Goal: Task Accomplishment & Management: Manage account settings

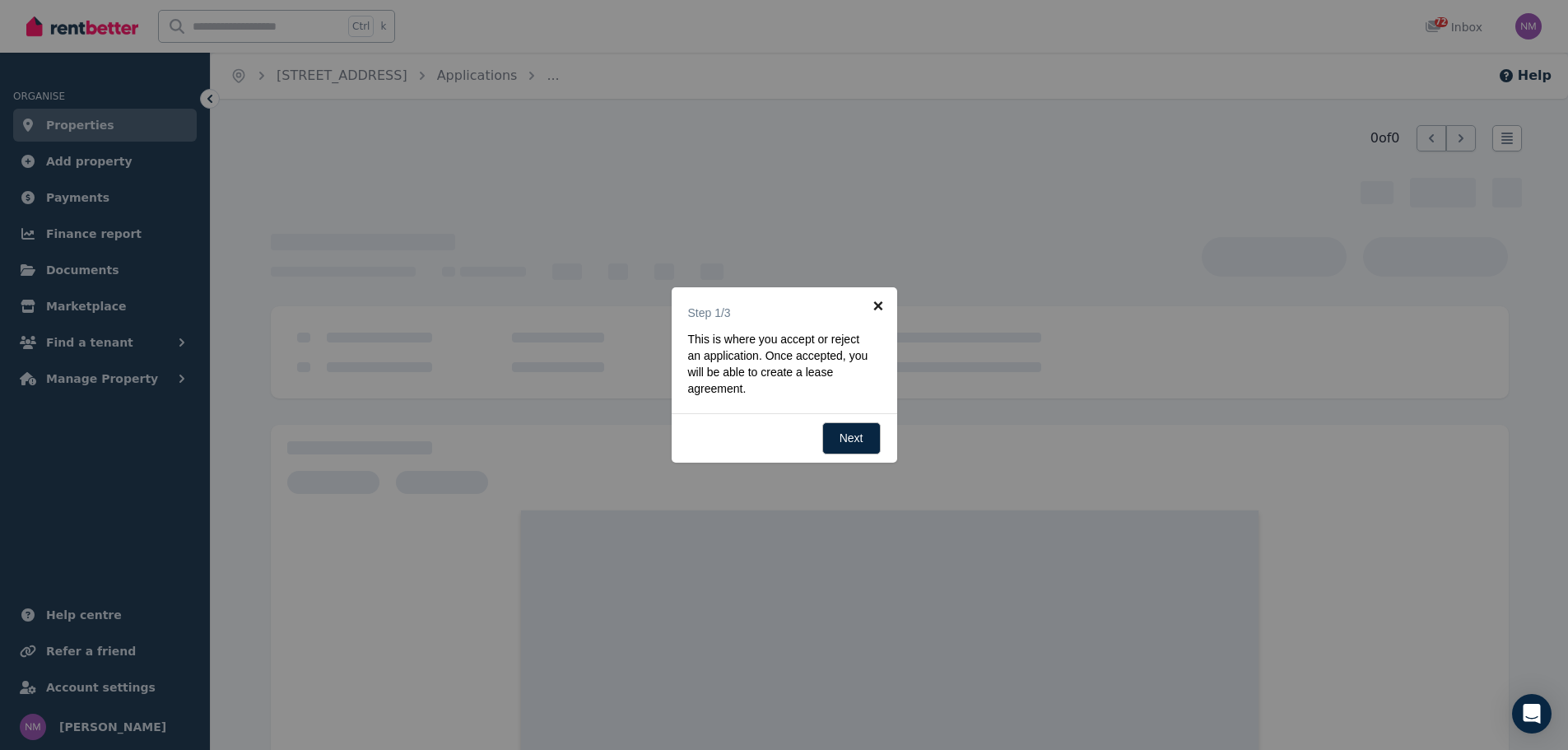
click at [880, 305] on link "×" at bounding box center [878, 305] width 37 height 37
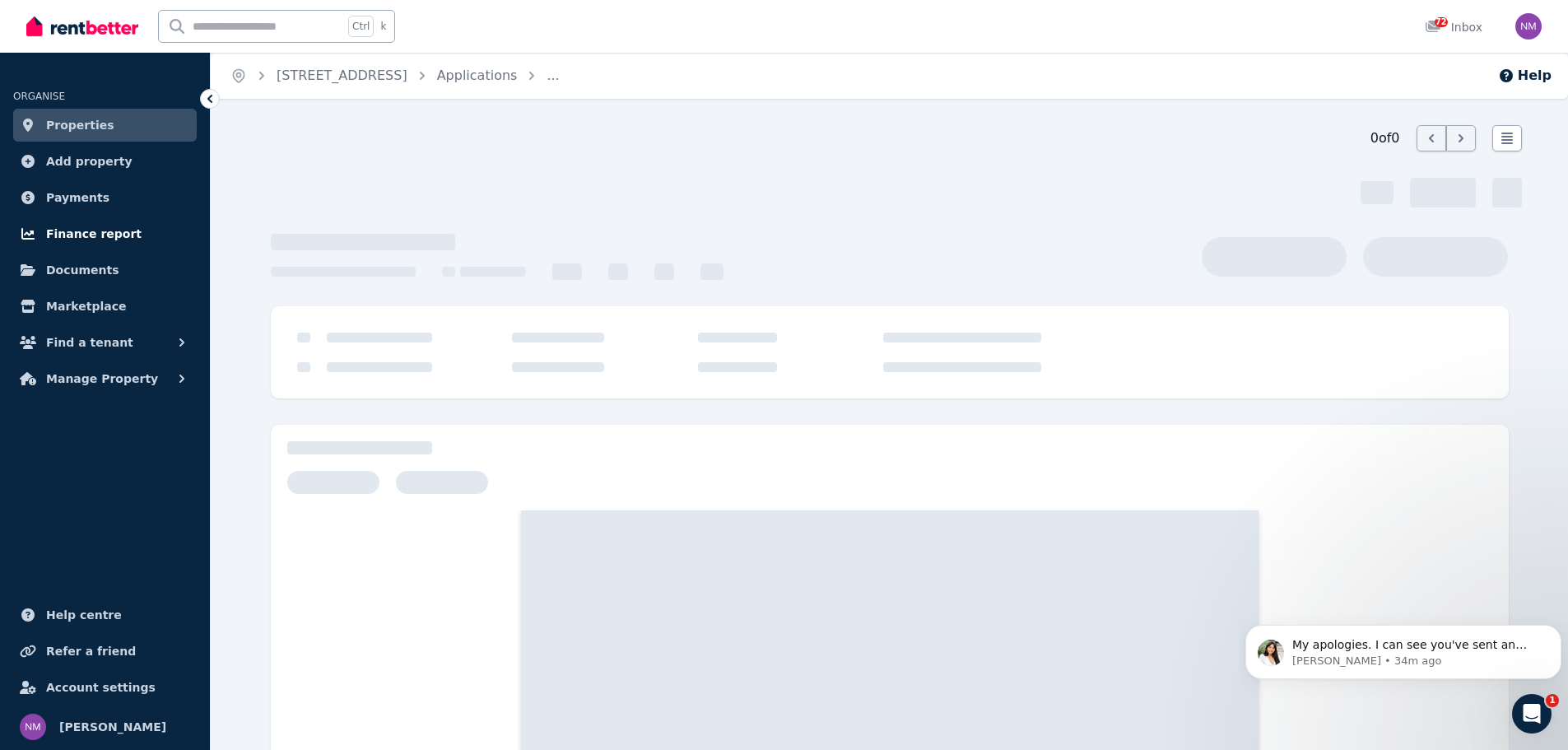
click at [88, 231] on span "Finance report" at bounding box center [94, 234] width 95 height 20
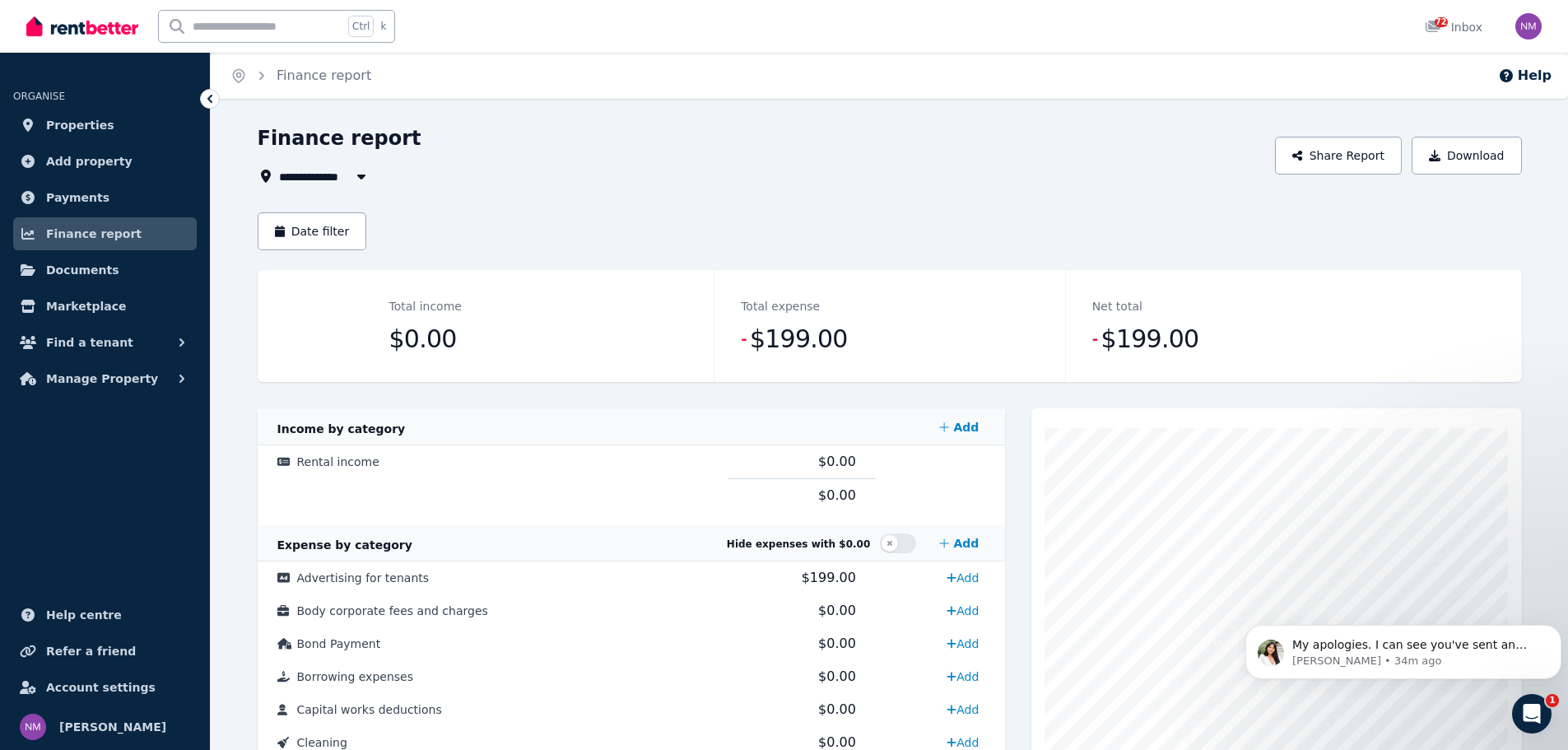
click at [346, 174] on button "button" at bounding box center [361, 176] width 30 height 20
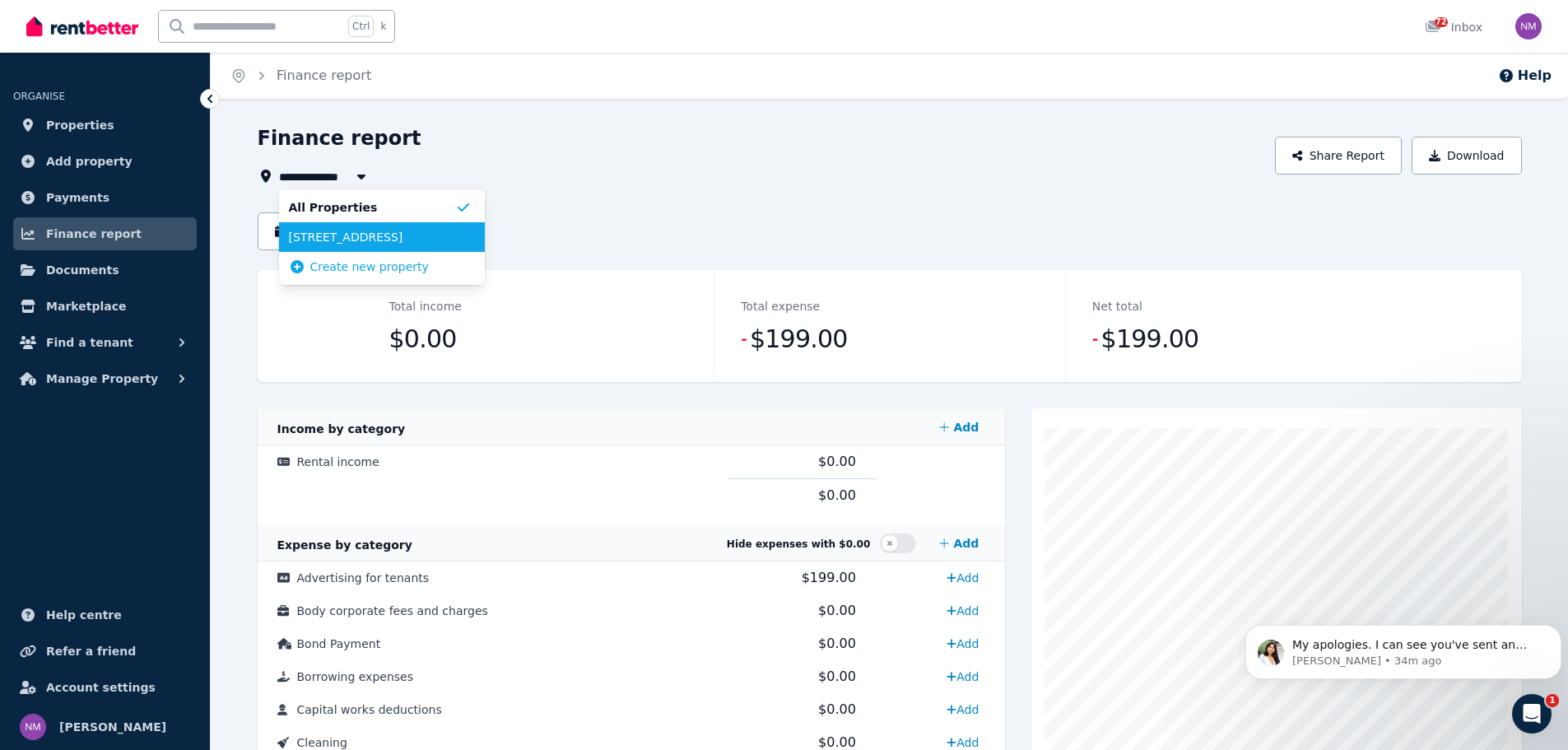
click at [408, 233] on span "[STREET_ADDRESS]" at bounding box center [372, 236] width 167 height 16
type input "**********"
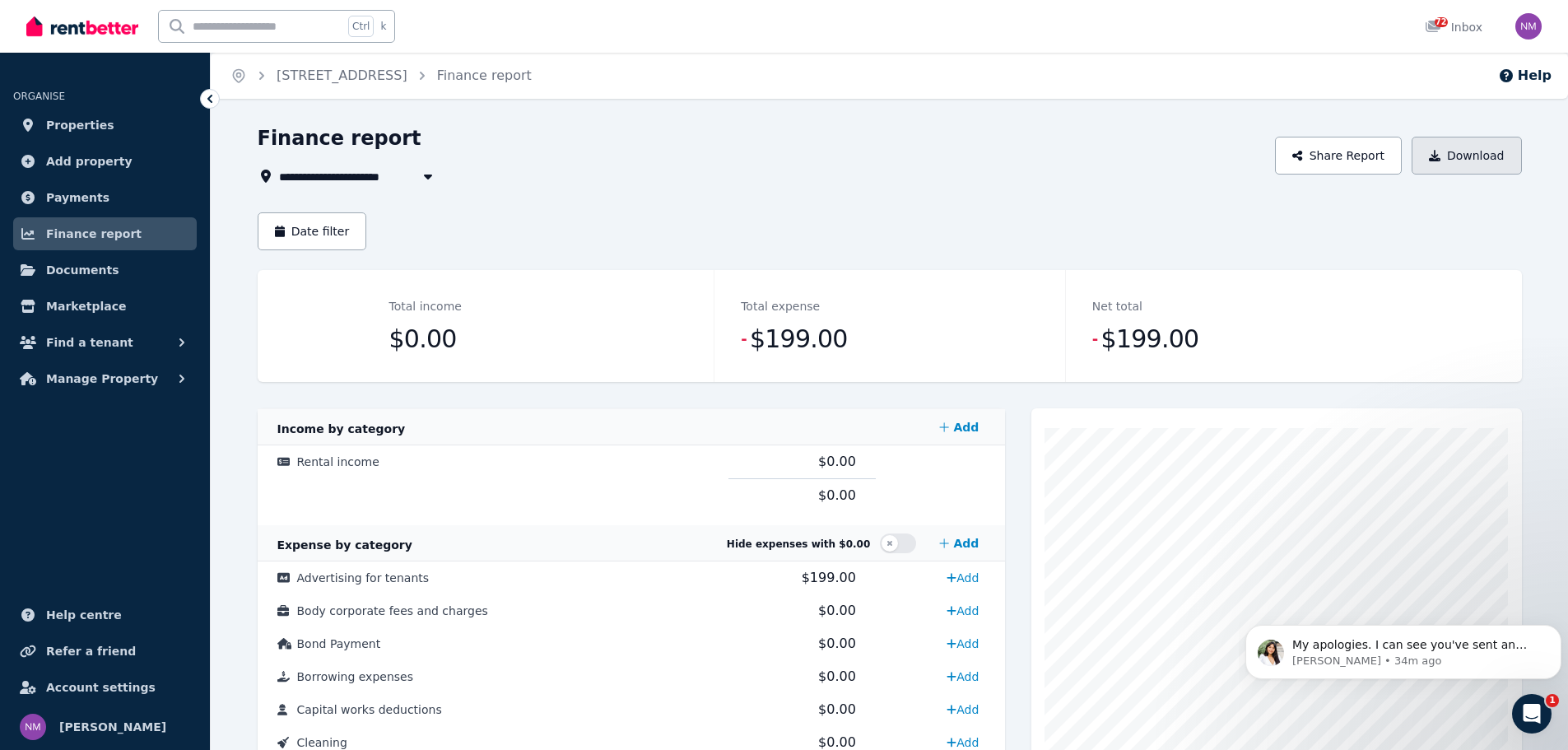
click at [1484, 159] on button "Download" at bounding box center [1467, 155] width 110 height 38
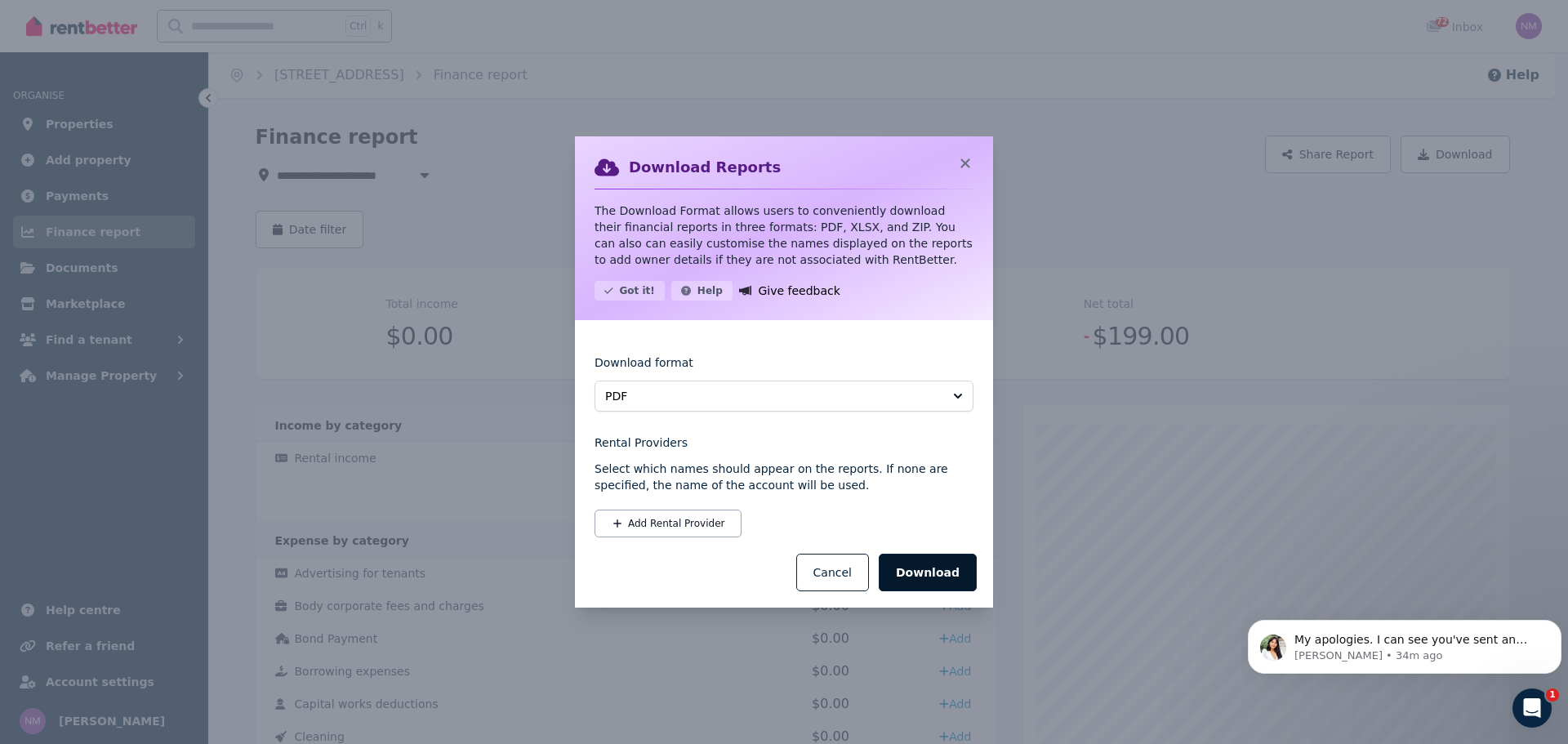
click at [950, 575] on button "Download" at bounding box center [927, 573] width 98 height 37
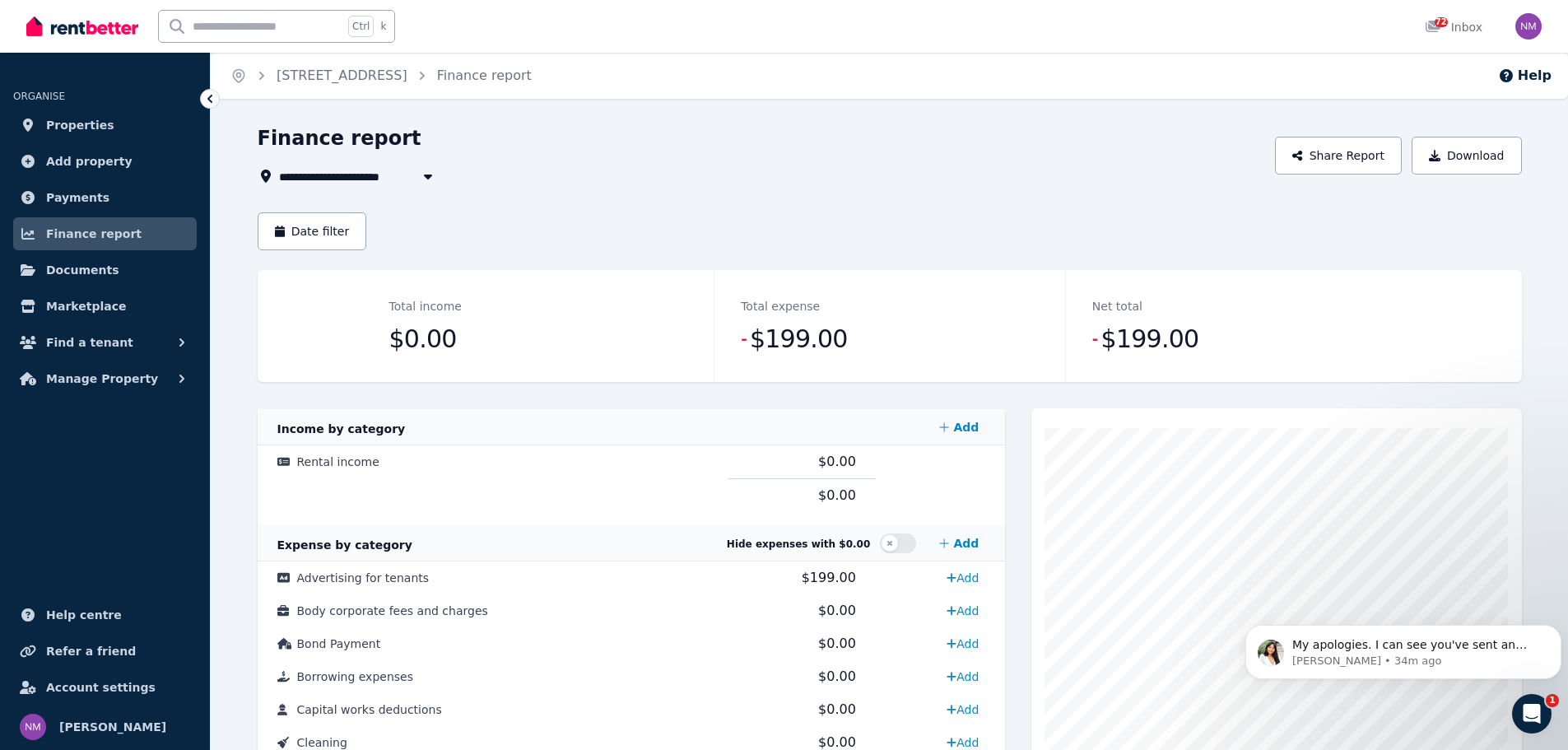
drag, startPoint x: 721, startPoint y: 198, endPoint x: 731, endPoint y: 210, distance: 15.6
click at [343, 216] on button "Date filter" at bounding box center [312, 231] width 109 height 38
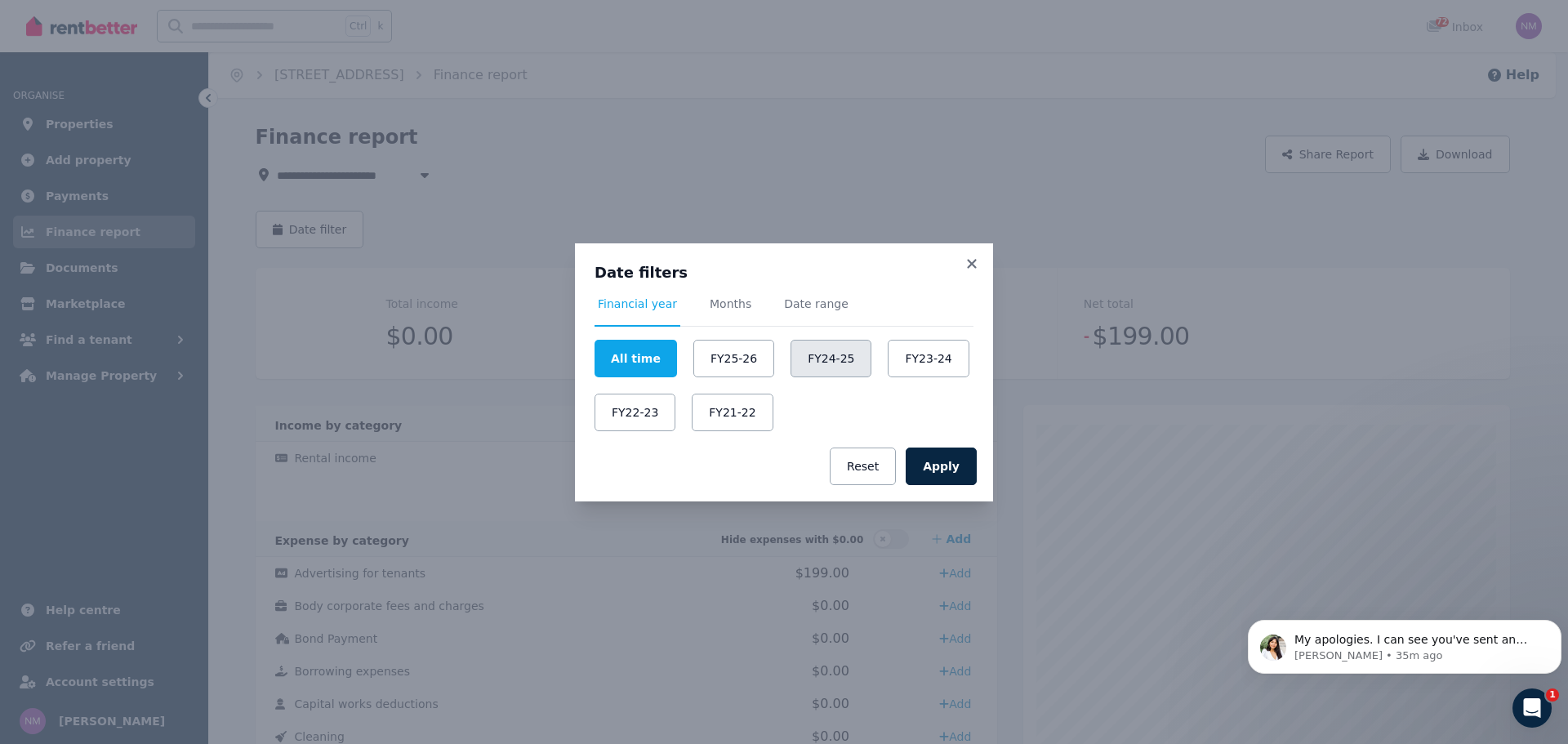
click at [815, 360] on button "FY24-25" at bounding box center [831, 359] width 81 height 37
click at [958, 464] on button "Apply" at bounding box center [941, 466] width 71 height 37
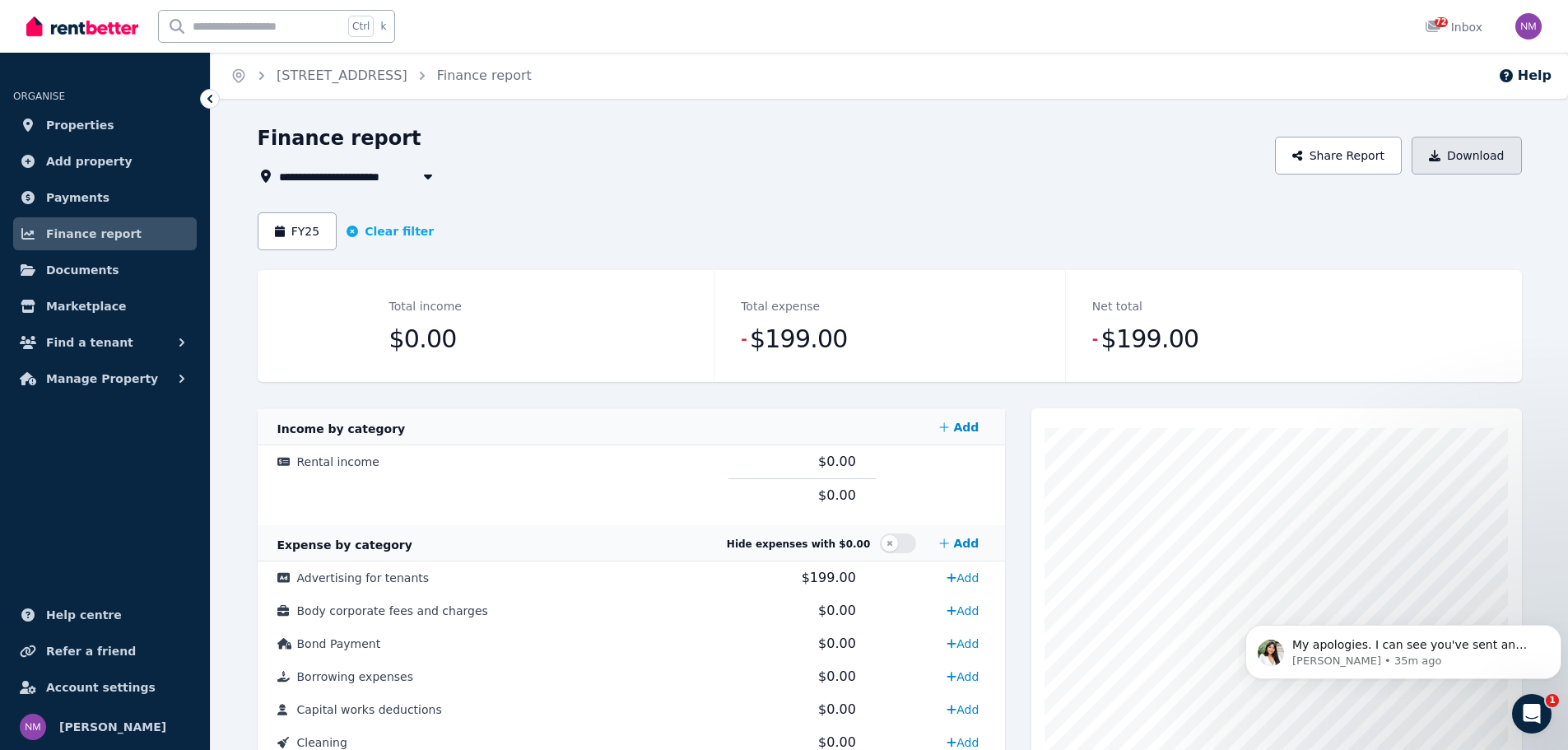
click at [1475, 151] on button "Download" at bounding box center [1467, 155] width 110 height 38
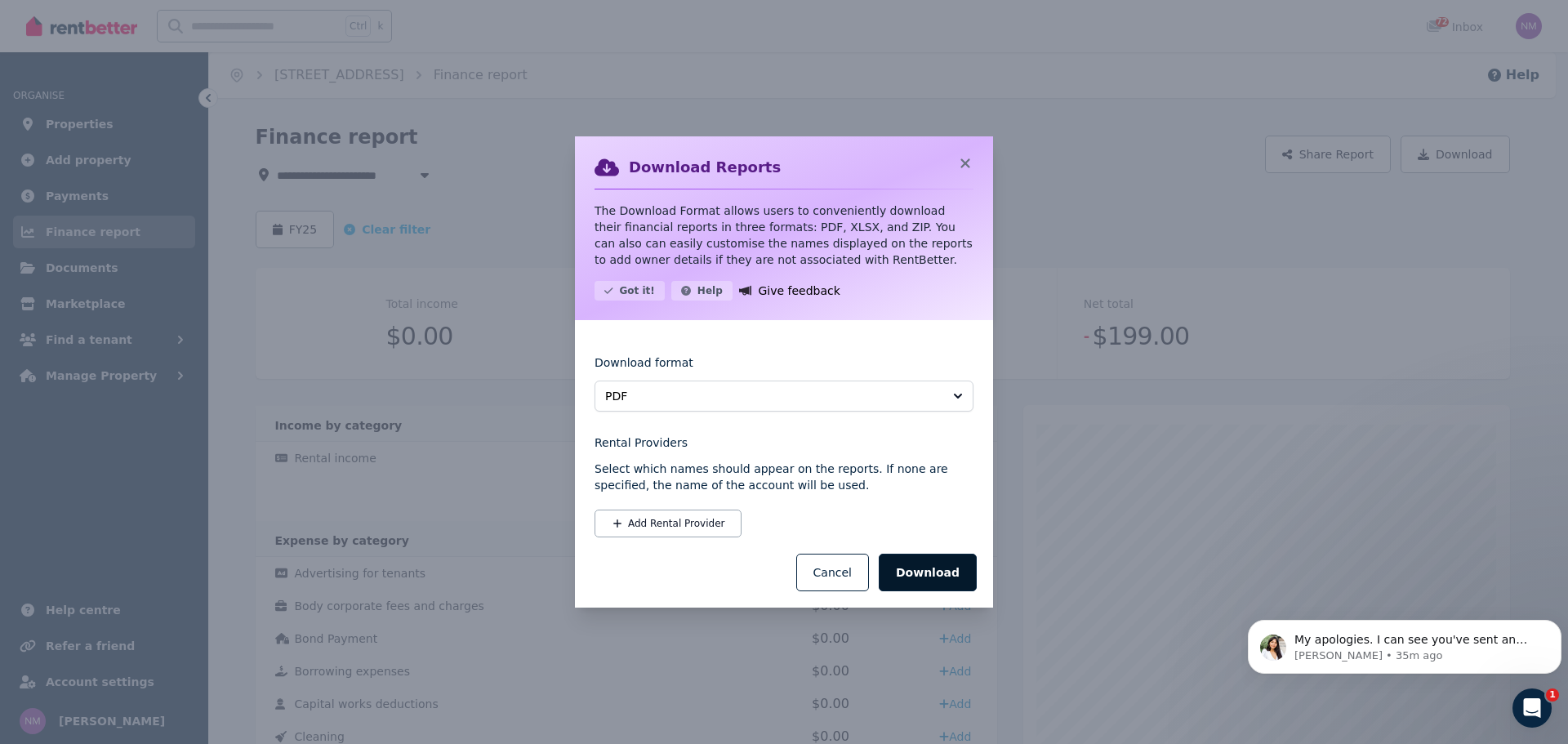
click at [943, 573] on button "Download" at bounding box center [927, 573] width 98 height 37
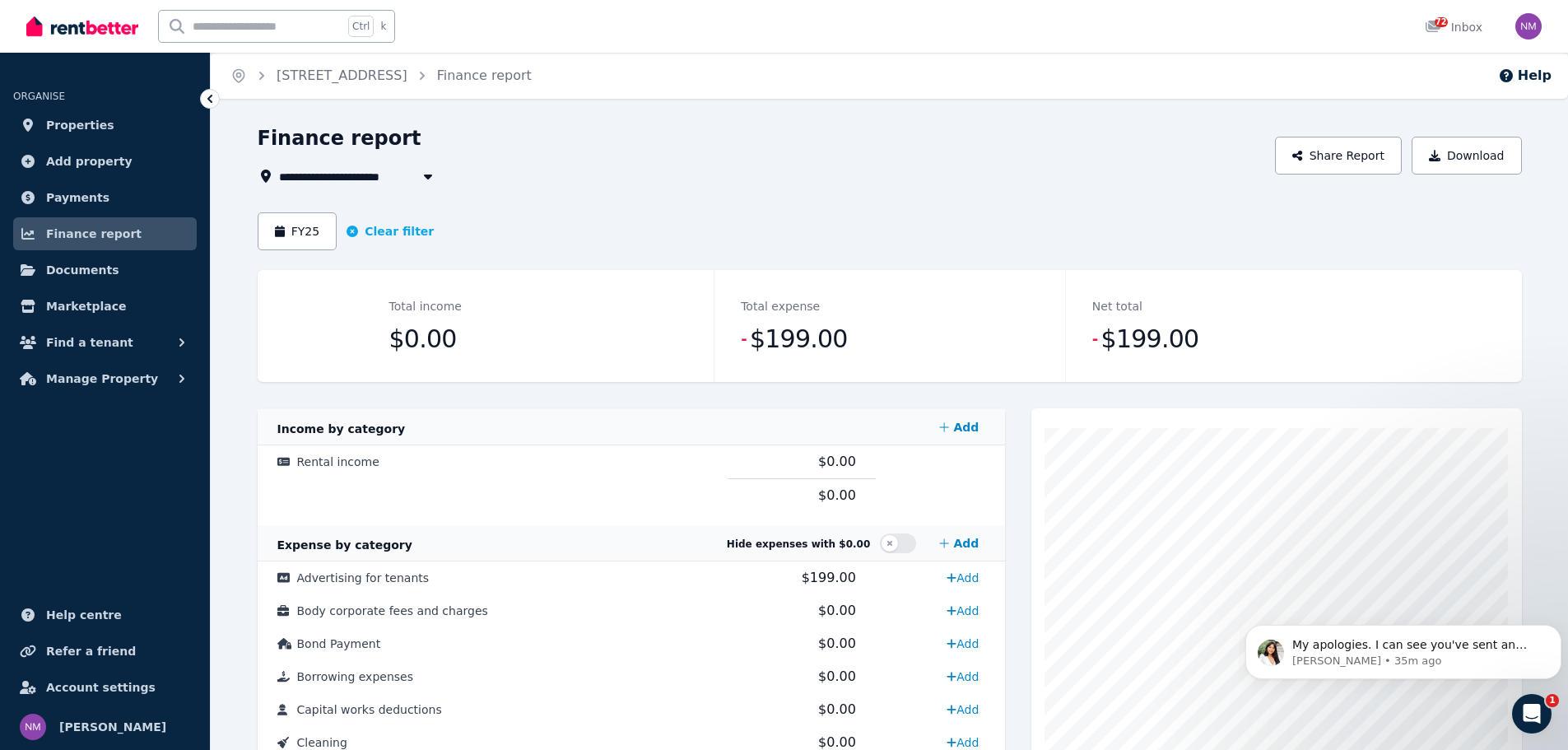
click at [711, 134] on div "Finance report" at bounding box center [762, 141] width 1008 height 31
click at [87, 124] on span "Properties" at bounding box center [81, 125] width 69 height 20
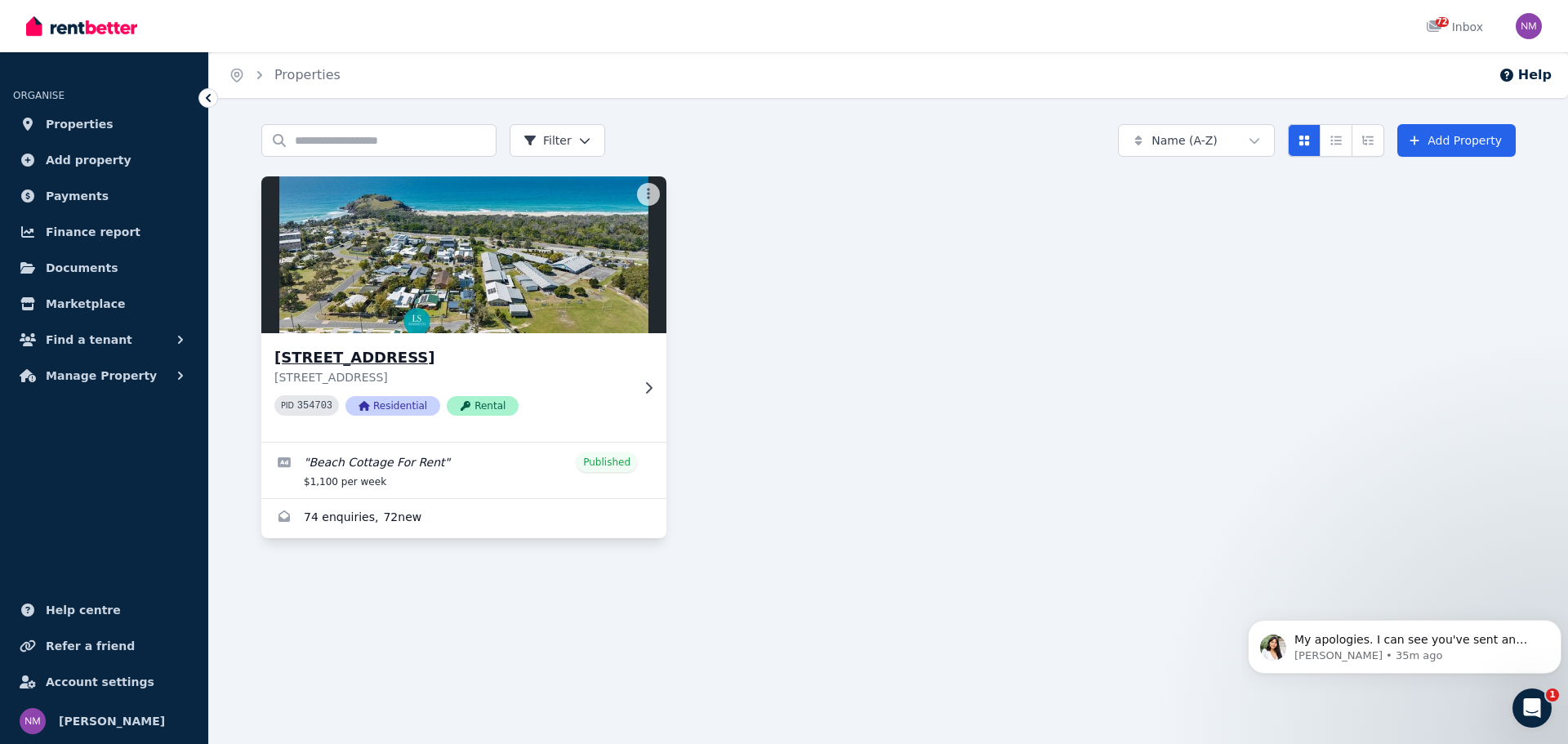
click at [648, 386] on icon at bounding box center [648, 388] width 16 height 13
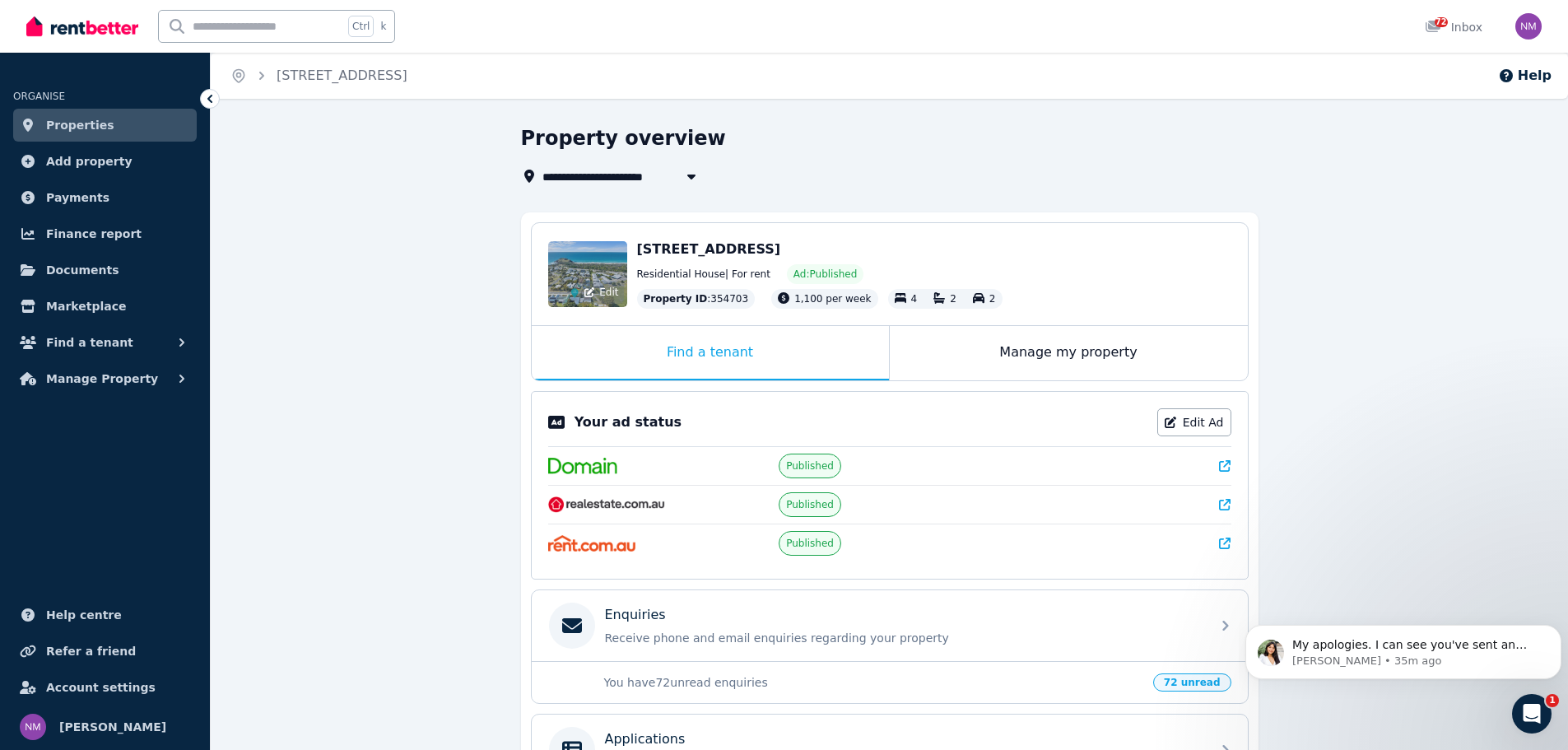
click at [584, 267] on div "Edit" at bounding box center [587, 274] width 79 height 66
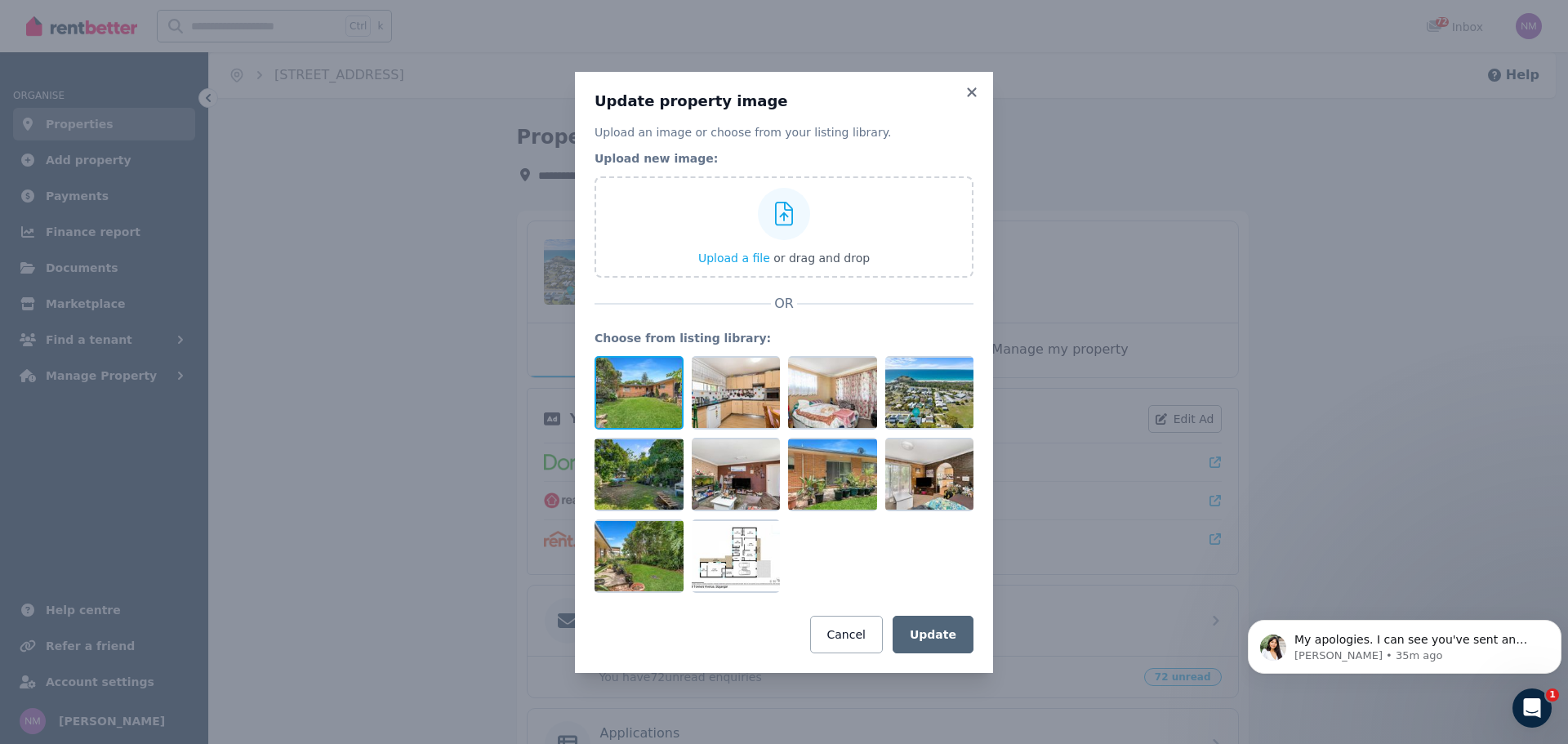
click at [631, 380] on div at bounding box center [639, 393] width 89 height 73
click at [725, 390] on div at bounding box center [736, 393] width 89 height 73
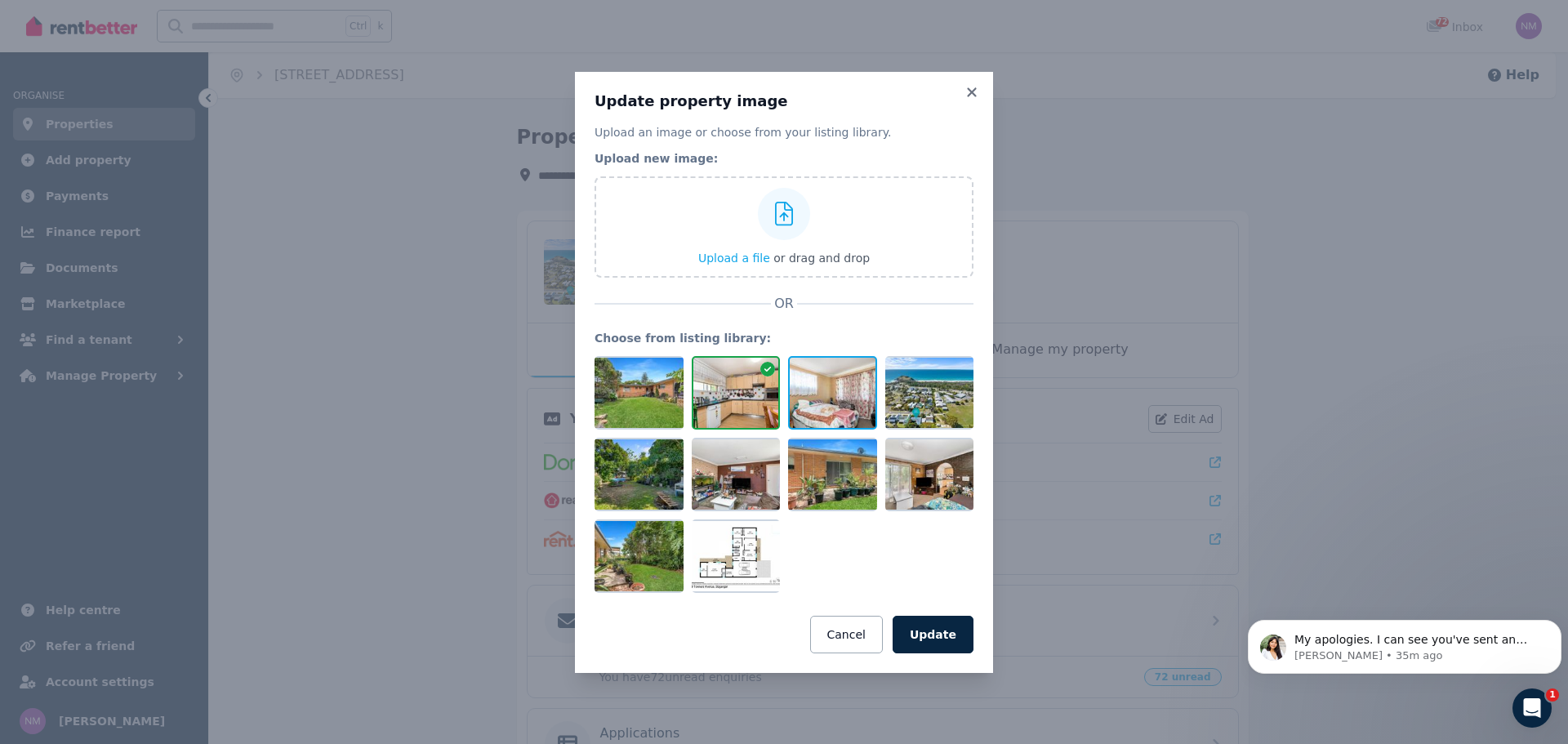
click at [828, 397] on div at bounding box center [833, 393] width 89 height 73
drag, startPoint x: 911, startPoint y: 395, endPoint x: 948, endPoint y: 332, distance: 73.1
click at [914, 391] on div at bounding box center [930, 393] width 89 height 73
click at [973, 88] on icon at bounding box center [971, 92] width 16 height 14
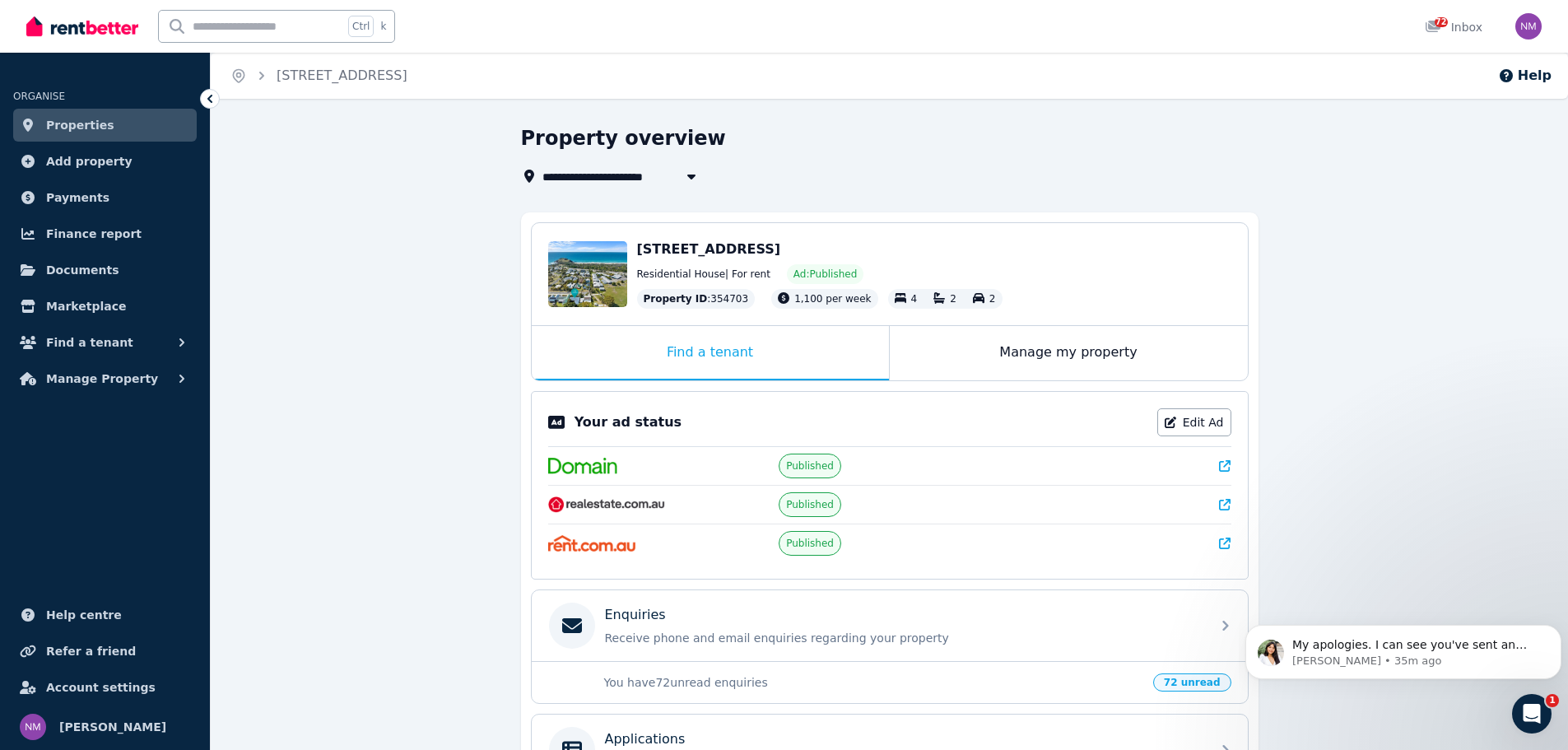
click at [692, 171] on icon "button" at bounding box center [690, 175] width 16 height 13
type input "**********"
click at [410, 233] on div "**********" at bounding box center [889, 575] width 1357 height 899
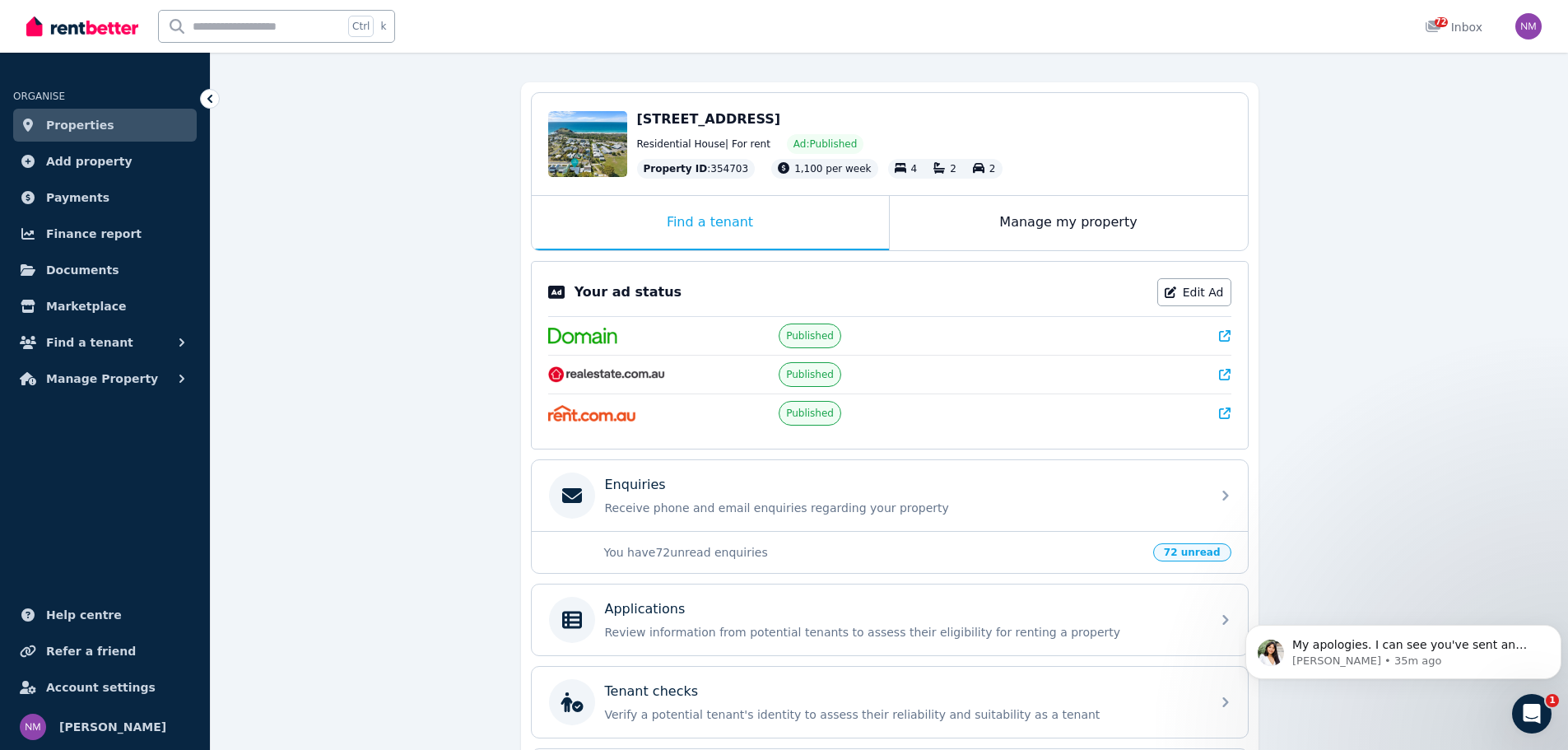
scroll to position [273, 0]
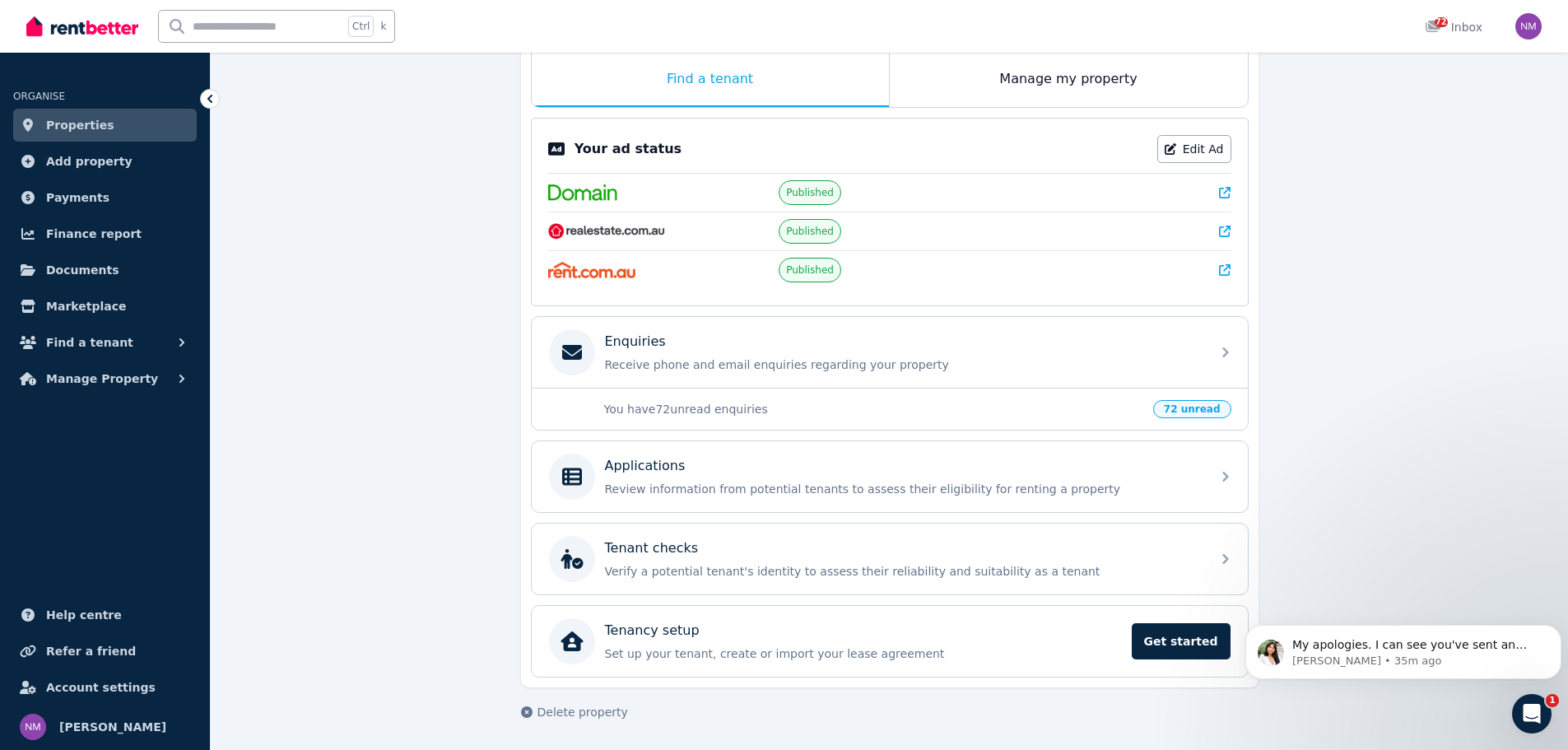
click at [1209, 404] on span "72 unread" at bounding box center [1192, 409] width 78 height 18
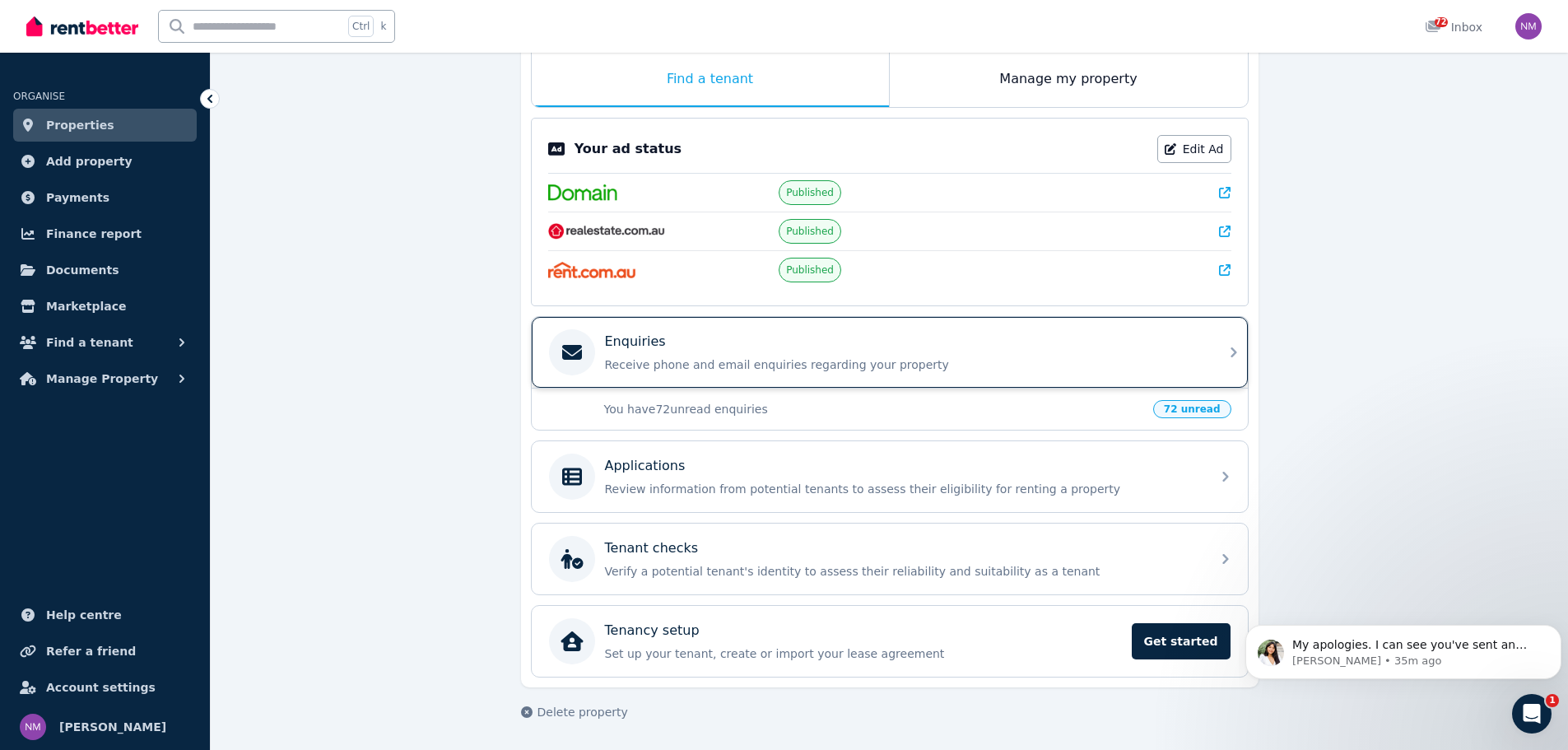
click at [1221, 360] on div "Enquiries Receive phone and email enquiries regarding your property" at bounding box center [890, 352] width 716 height 70
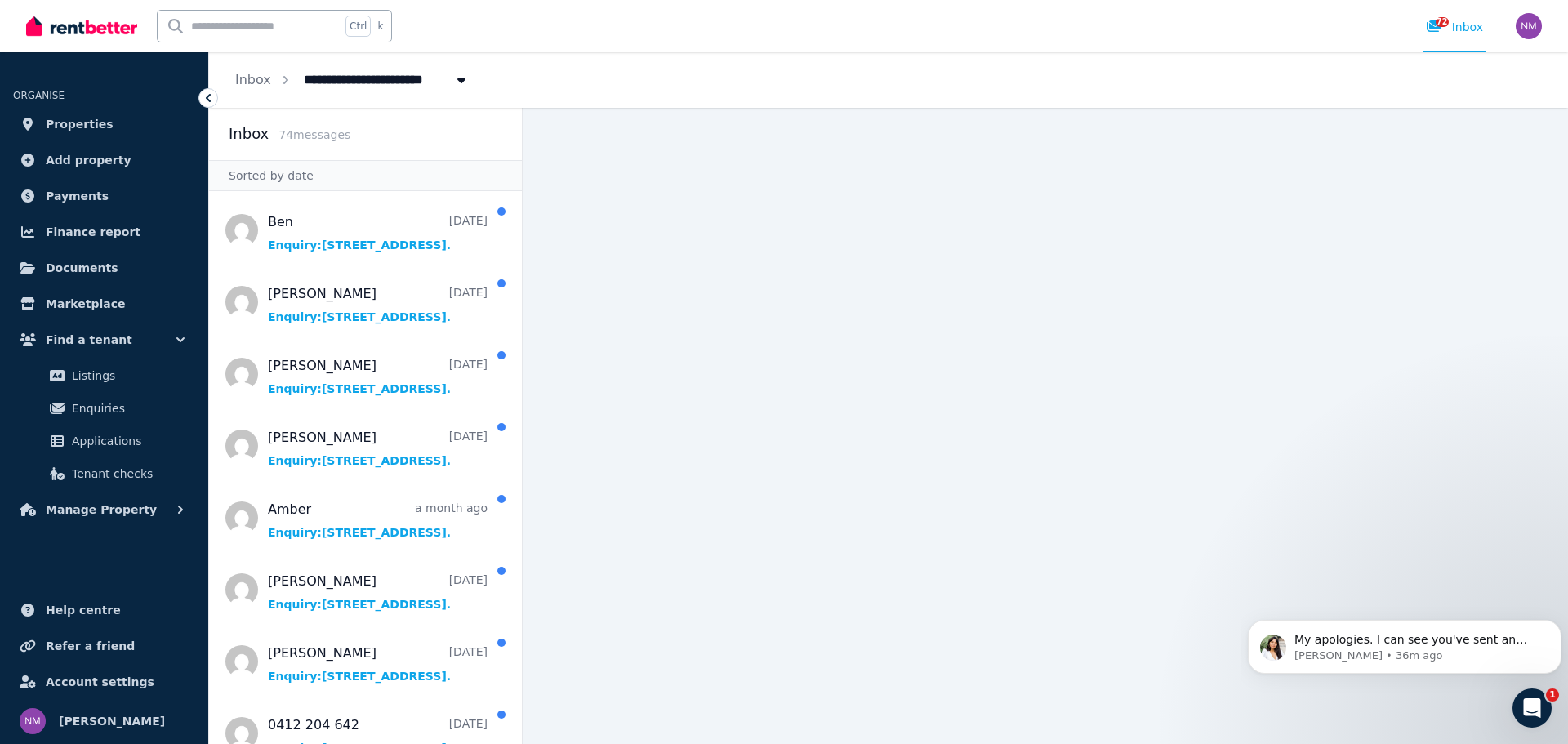
click at [209, 95] on icon at bounding box center [209, 98] width 5 height 9
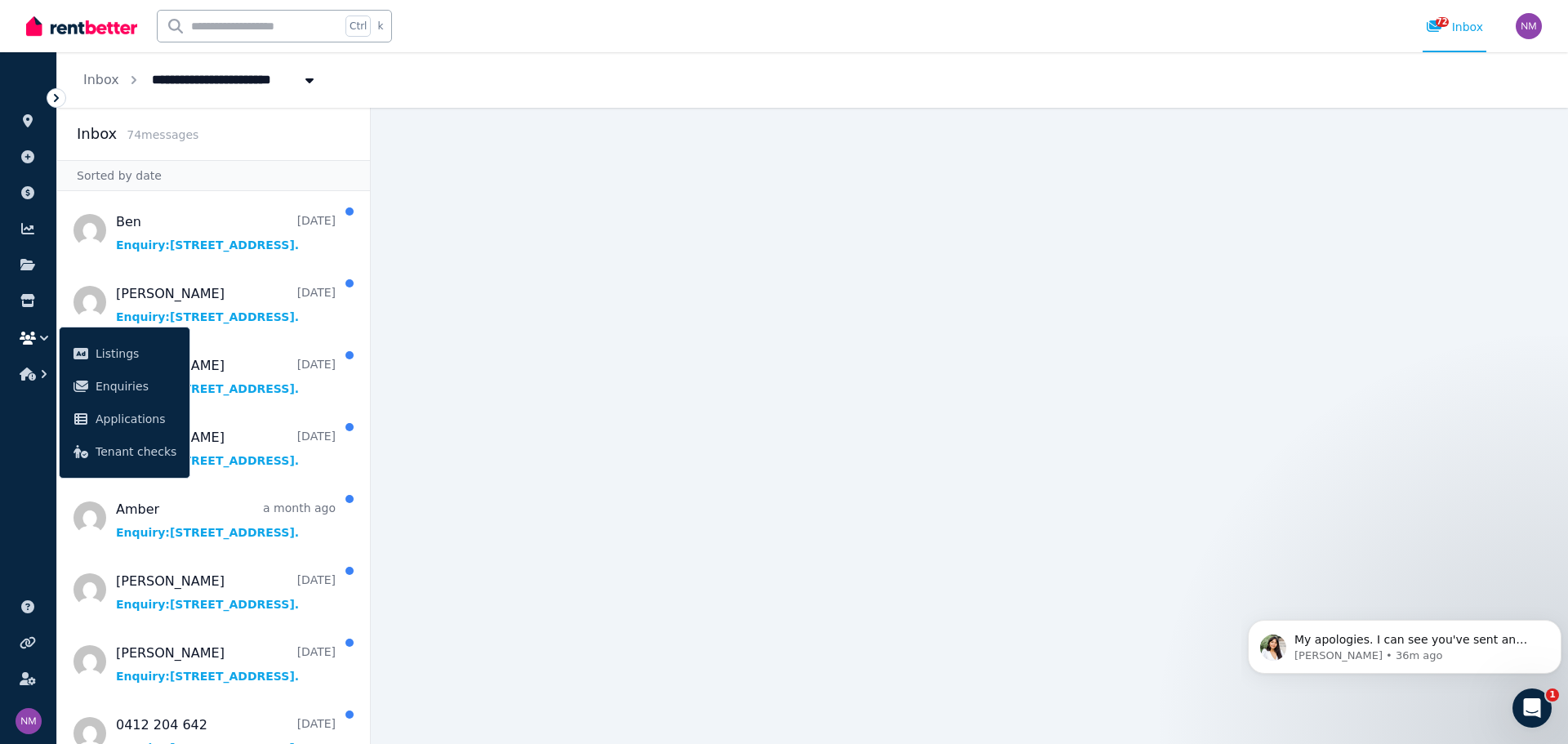
click at [198, 73] on span "[STREET_ADDRESS]" at bounding box center [224, 78] width 164 height 26
type input "**********"
click at [98, 74] on link "Inbox" at bounding box center [101, 79] width 36 height 15
click at [28, 118] on icon at bounding box center [28, 120] width 10 height 13
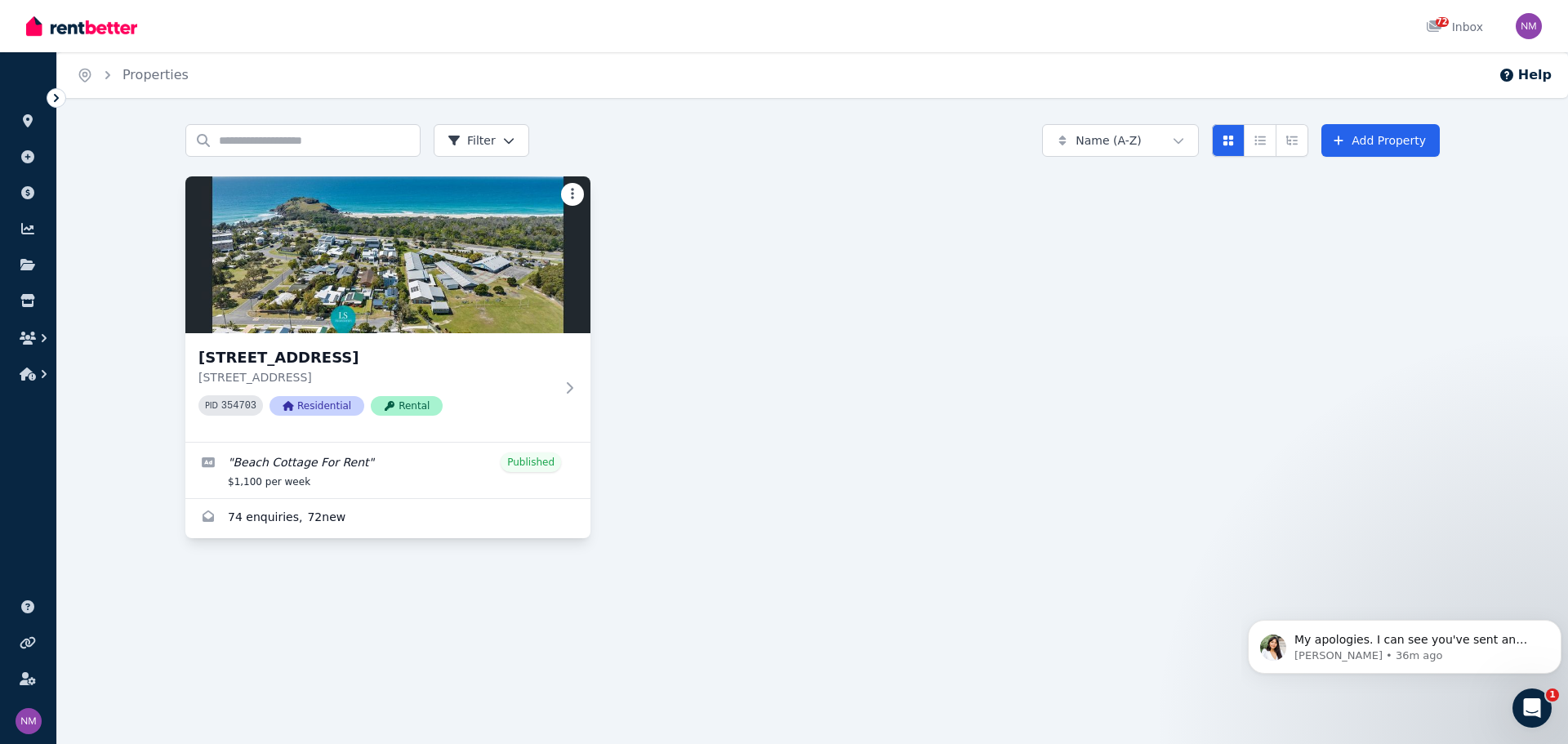
click at [572, 195] on html "Open main menu 72 Inbox Open user menu ORGANISE Properties Add property Payment…" at bounding box center [784, 372] width 1568 height 744
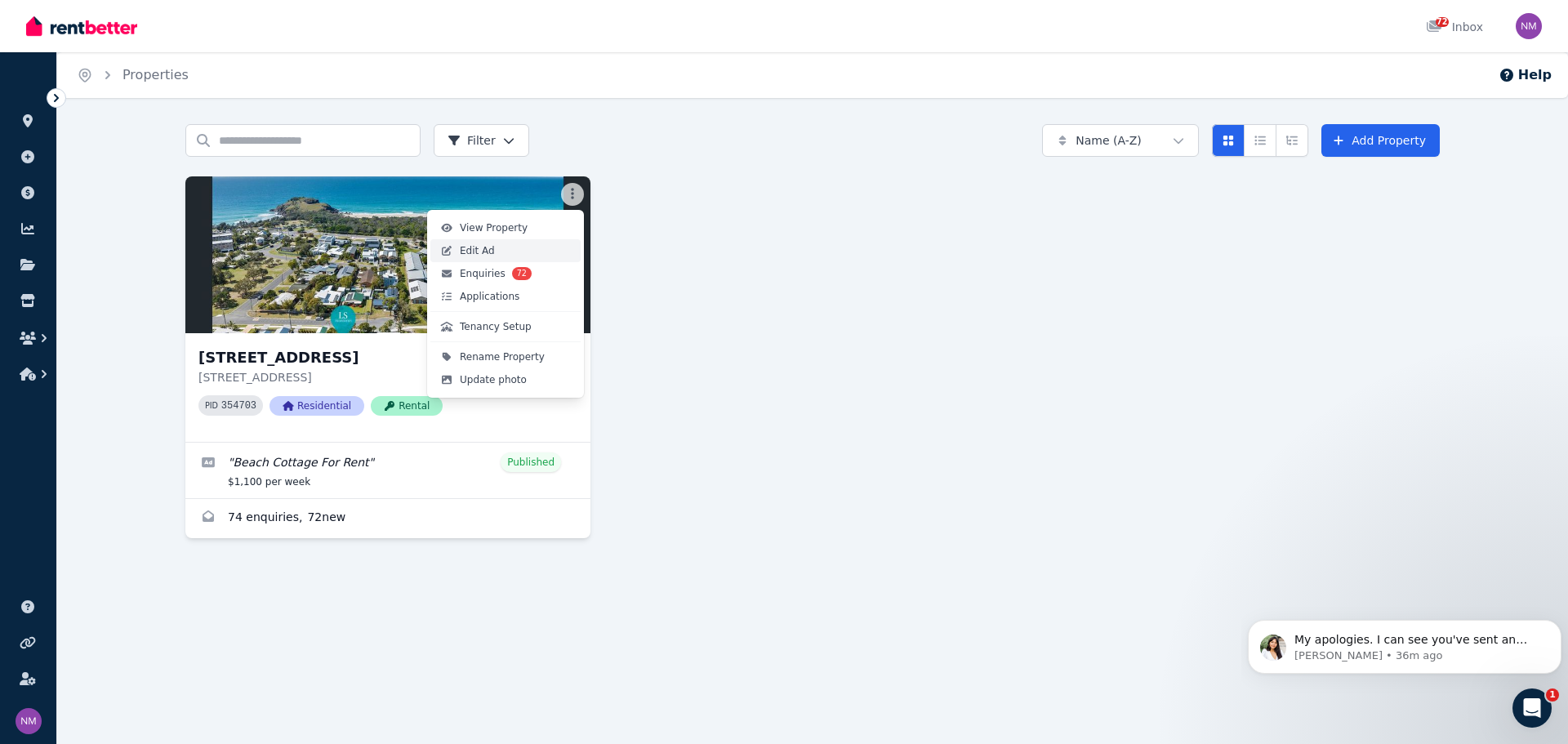
click at [542, 254] on link "Edit Ad" at bounding box center [505, 251] width 150 height 23
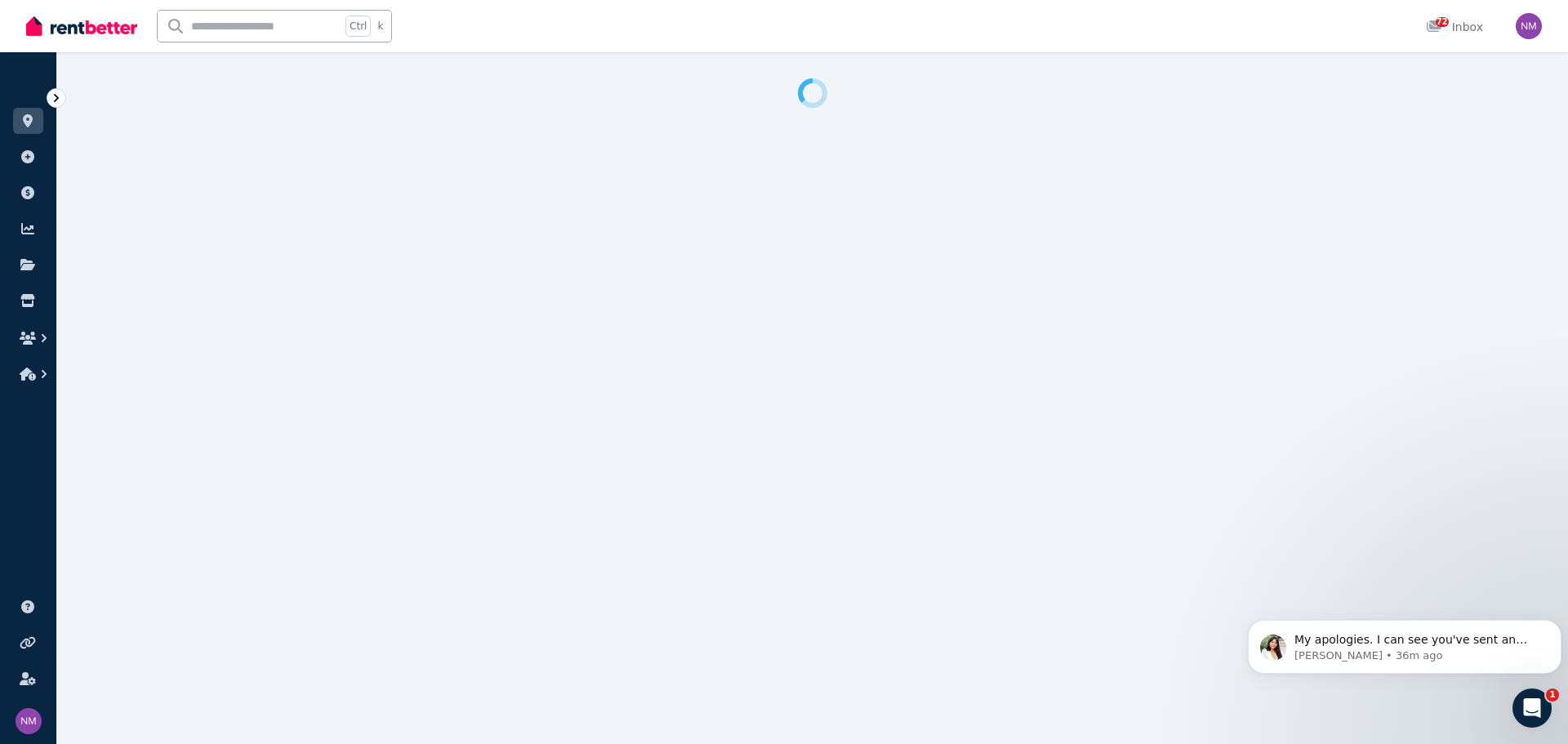
select select "**********"
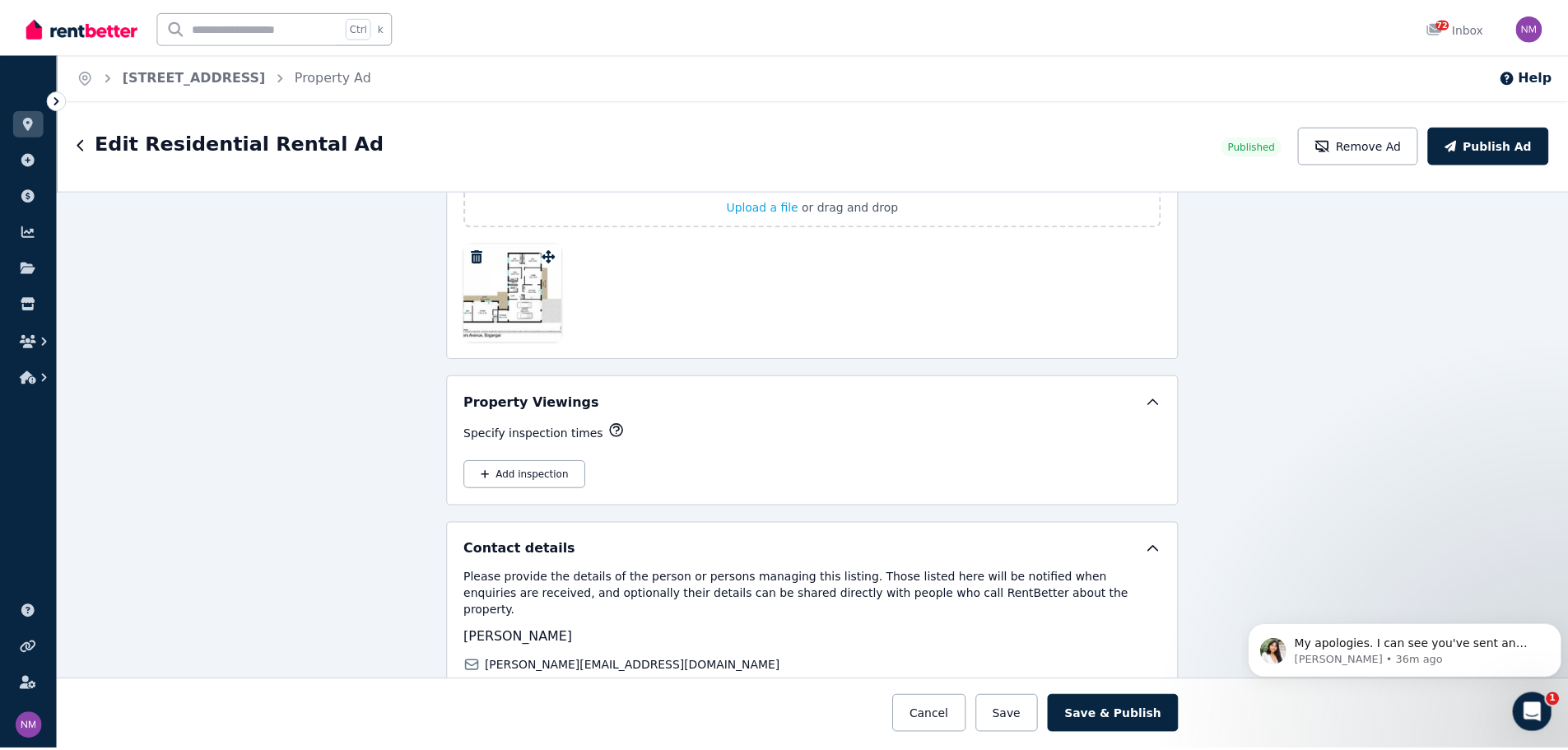
scroll to position [2638, 0]
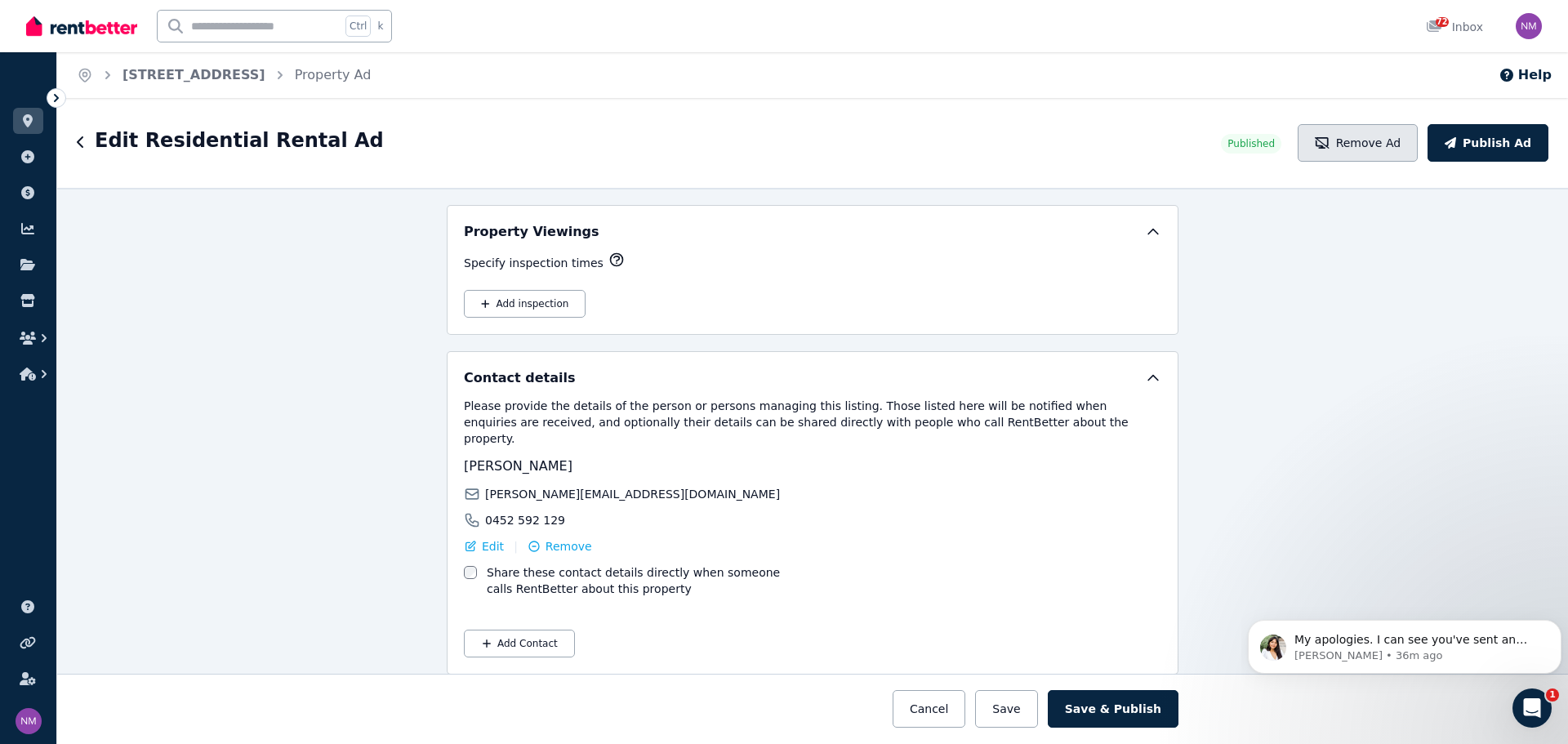
click at [1385, 146] on button "Remove Ad" at bounding box center [1358, 143] width 120 height 37
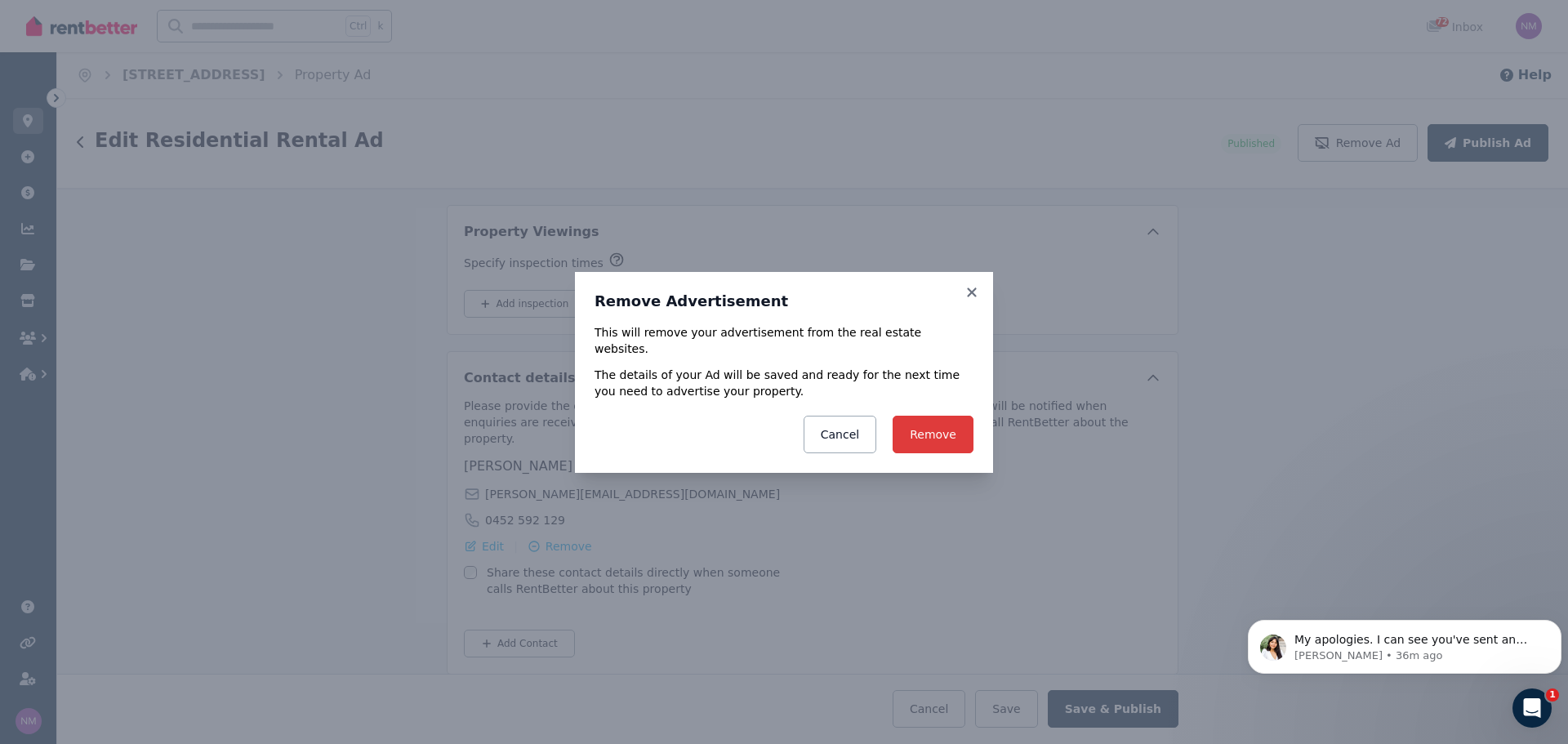
click at [929, 424] on button "Remove" at bounding box center [933, 435] width 81 height 37
type textarea "**********"
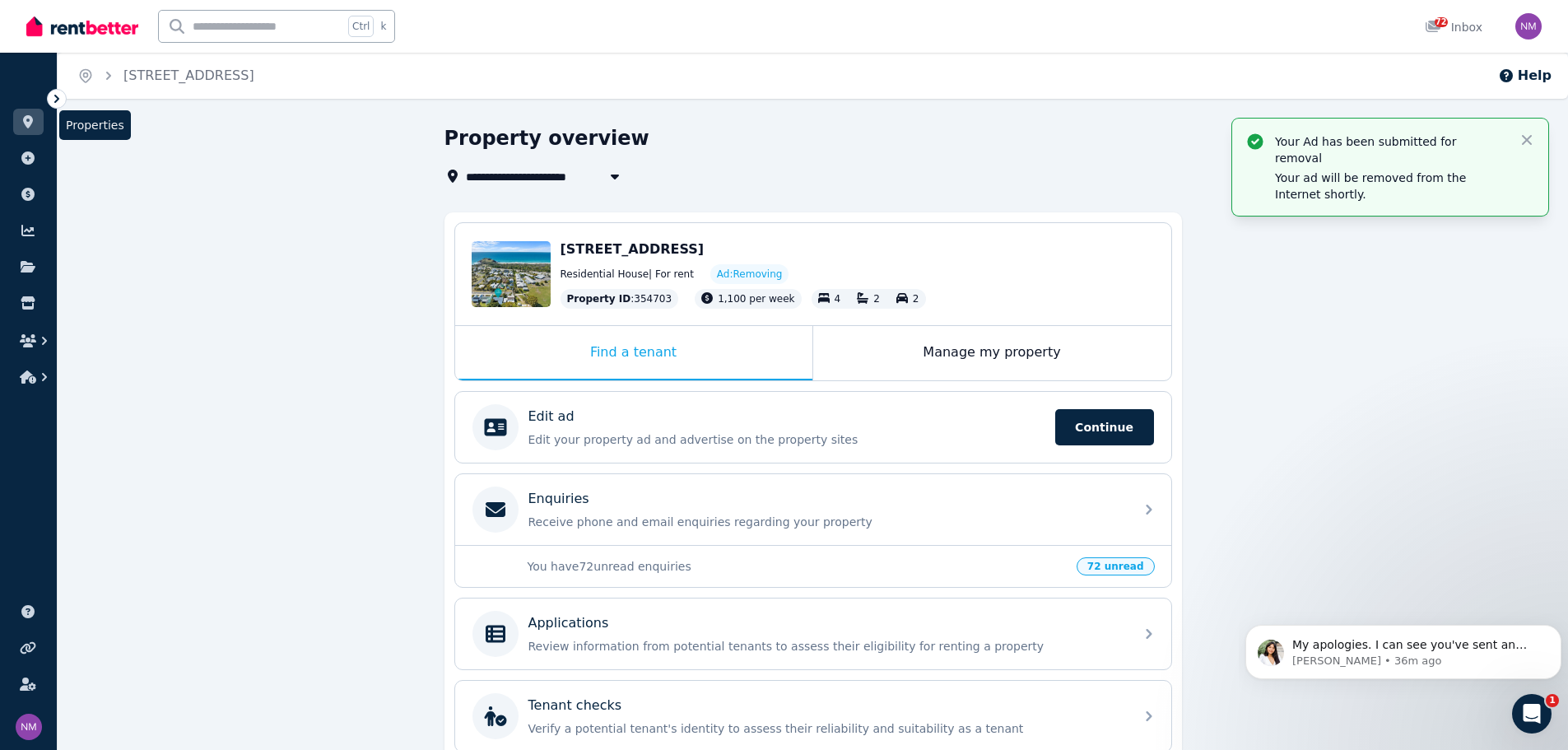
click at [28, 125] on icon at bounding box center [28, 121] width 10 height 13
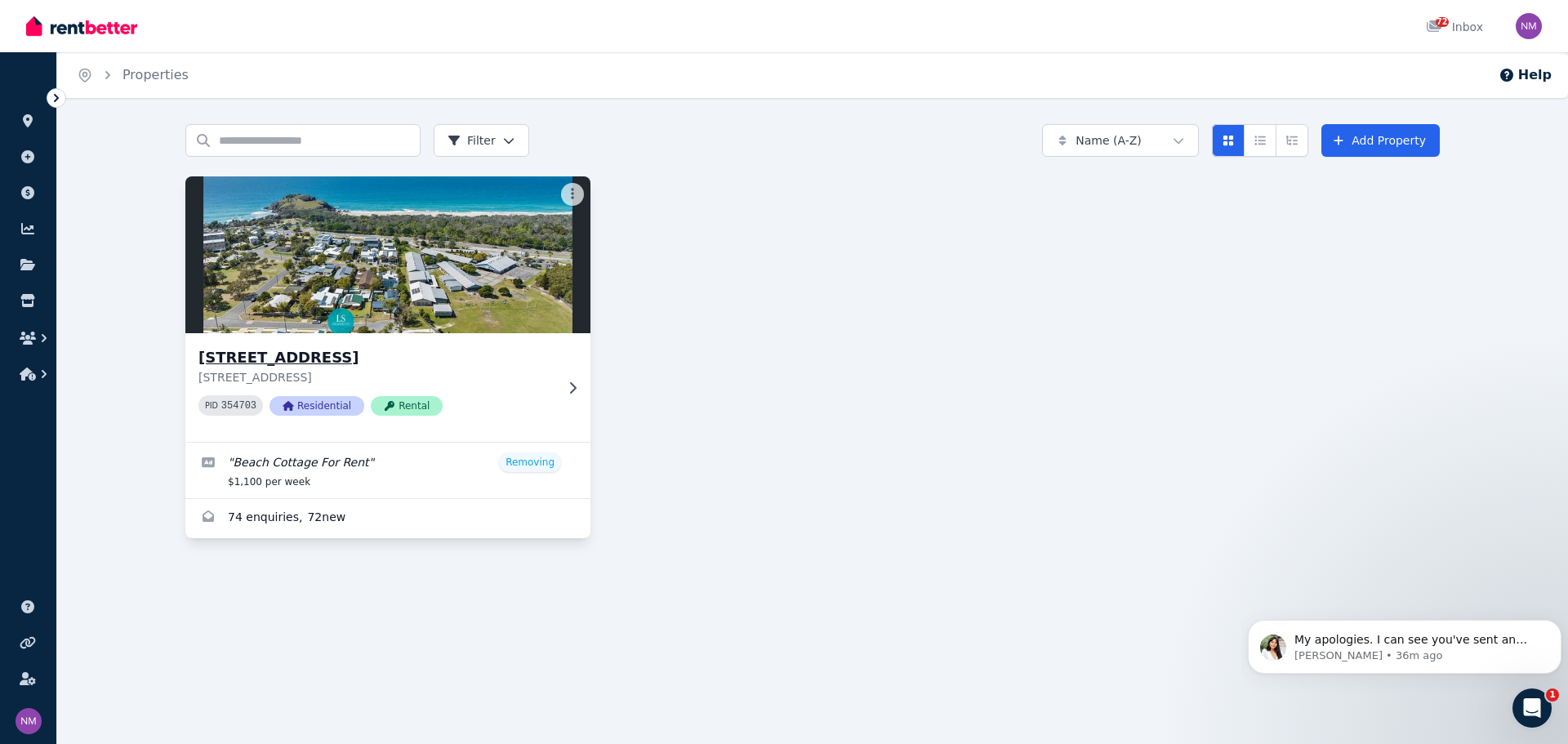
click at [408, 375] on p "[STREET_ADDRESS]" at bounding box center [377, 377] width 356 height 16
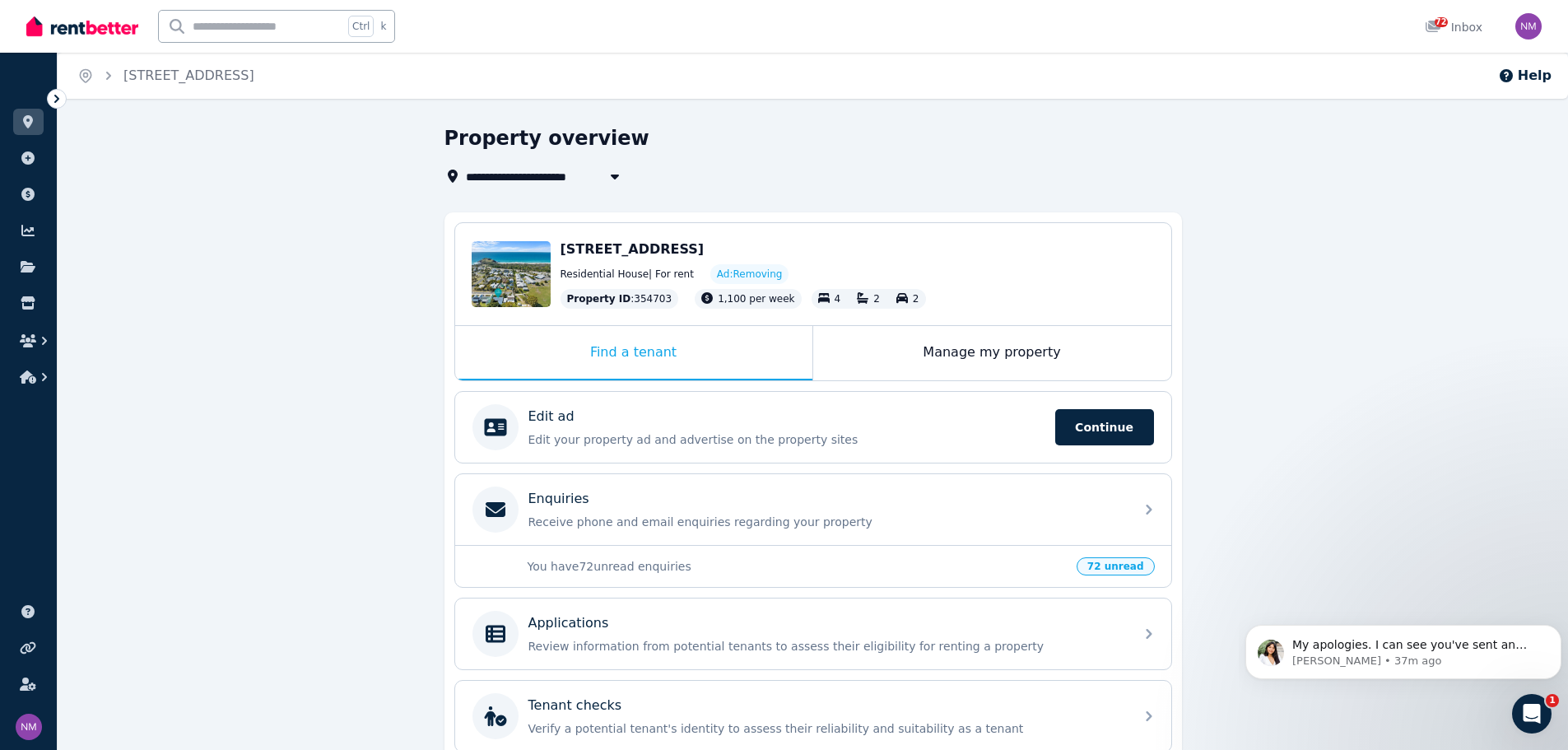
drag, startPoint x: 782, startPoint y: 250, endPoint x: 557, endPoint y: 247, distance: 225.0
click at [557, 247] on div "Edit [STREET_ADDRESS] Residential House | For rent Ad: Removing Property ID : 3…" at bounding box center [813, 274] width 716 height 102
copy span "[STREET_ADDRESS]"
